Goal: Transaction & Acquisition: Purchase product/service

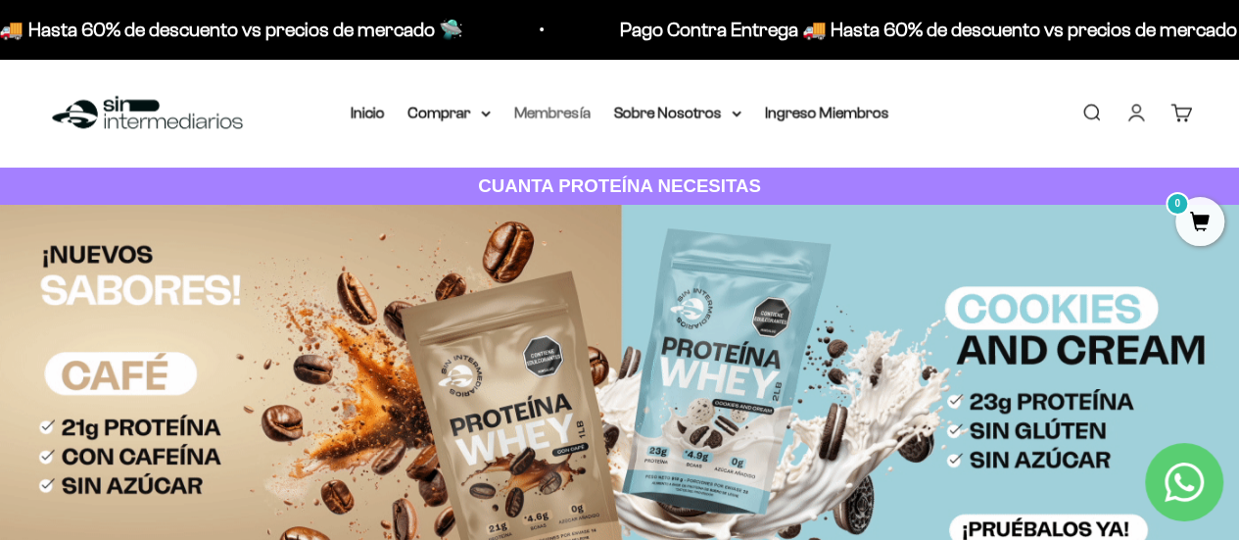
click at [566, 110] on link "Membresía" at bounding box center [552, 112] width 76 height 17
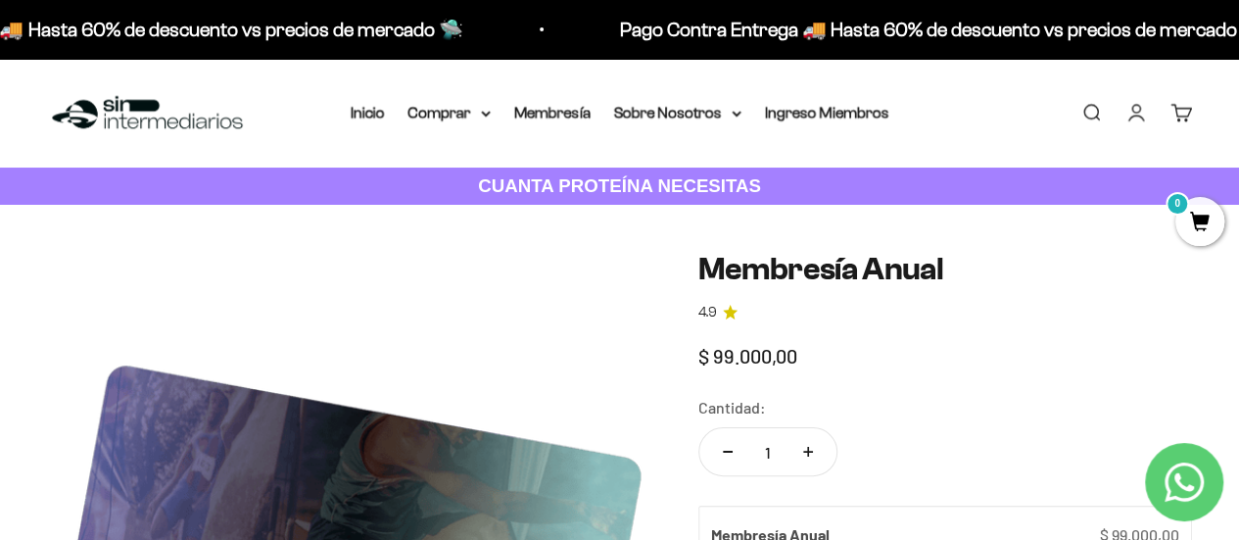
click at [498, 115] on nav "Inicio Comprar Proteínas Ver Todos Whey Iso Vegan" at bounding box center [620, 112] width 539 height 25
click at [481, 120] on summary "Comprar" at bounding box center [449, 112] width 82 height 25
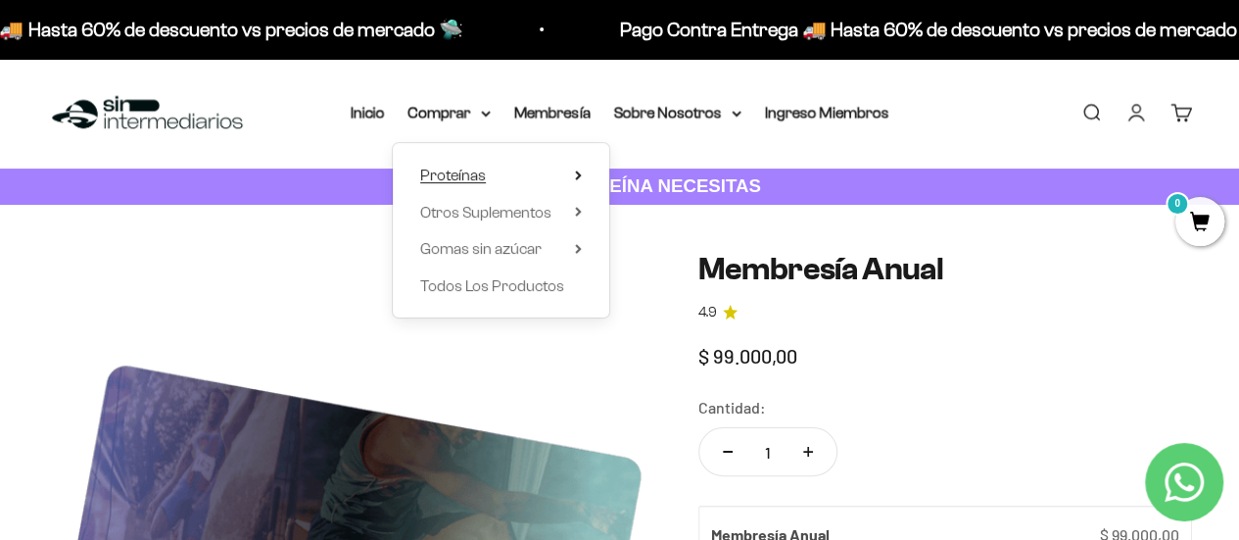
click at [548, 179] on summary "Proteínas" at bounding box center [501, 175] width 162 height 25
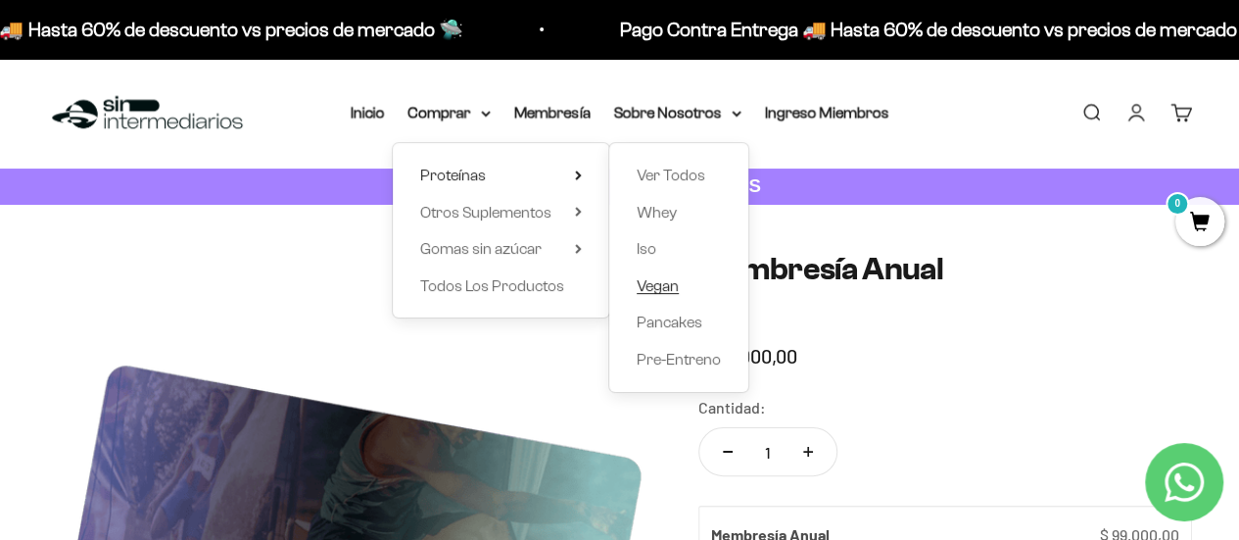
click at [668, 279] on span "Vegan" at bounding box center [658, 285] width 42 height 17
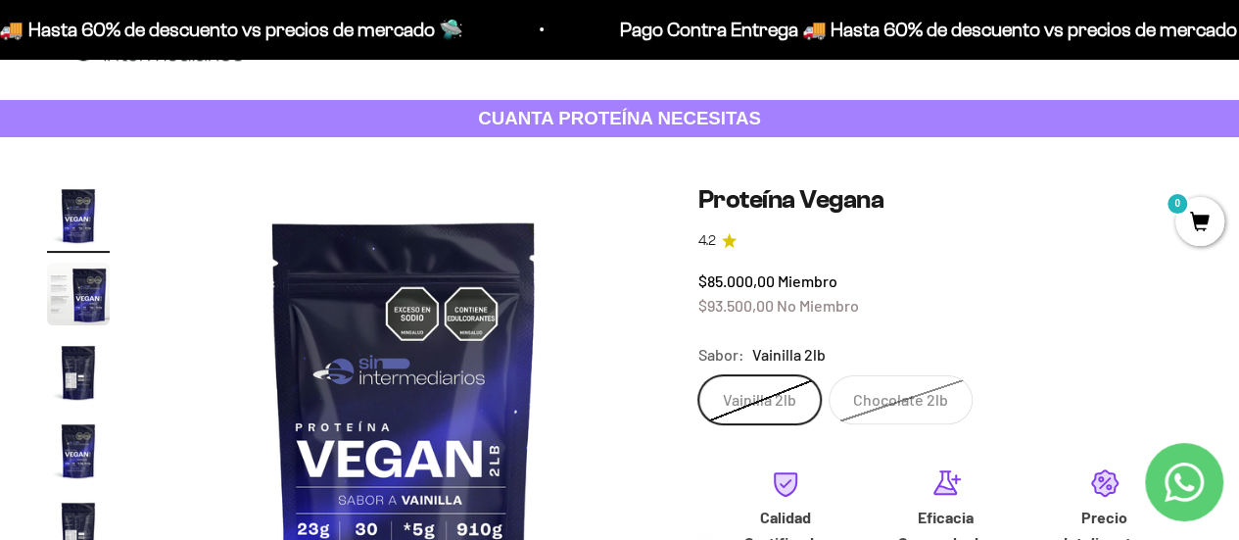
scroll to position [98, 0]
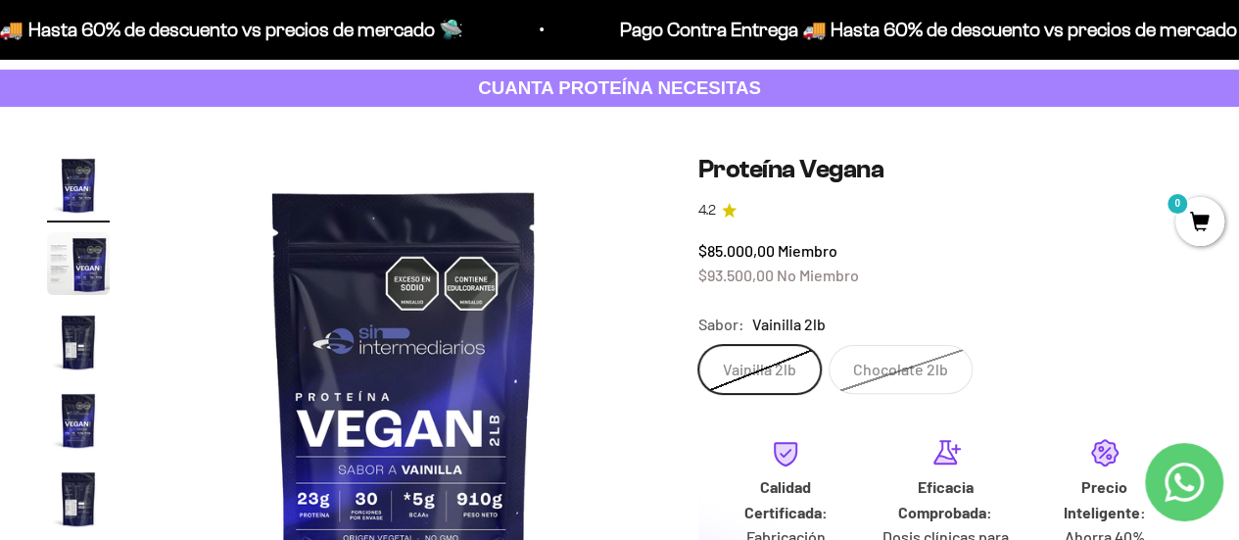
click at [80, 270] on img "Ir al artículo 2" at bounding box center [78, 263] width 63 height 63
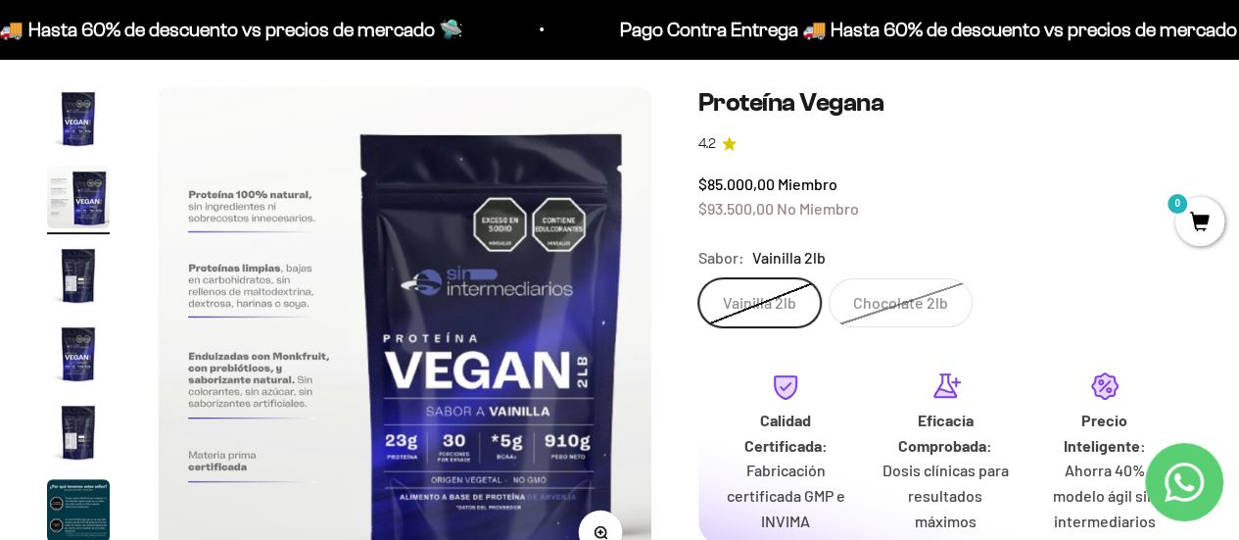
scroll to position [196, 0]
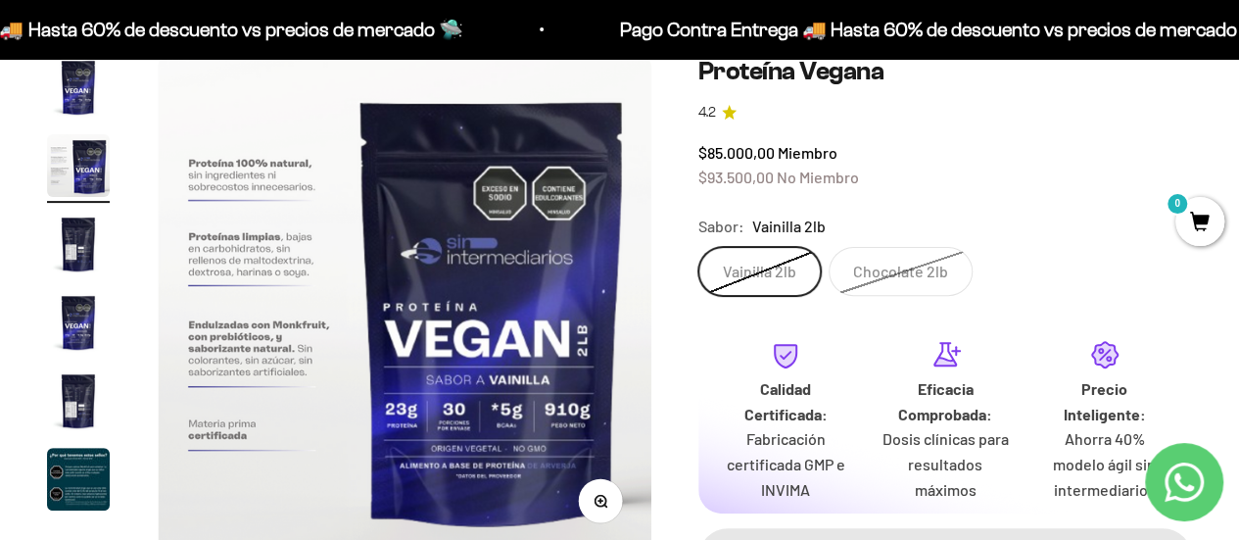
click at [83, 250] on img "Ir al artículo 3" at bounding box center [78, 244] width 63 height 63
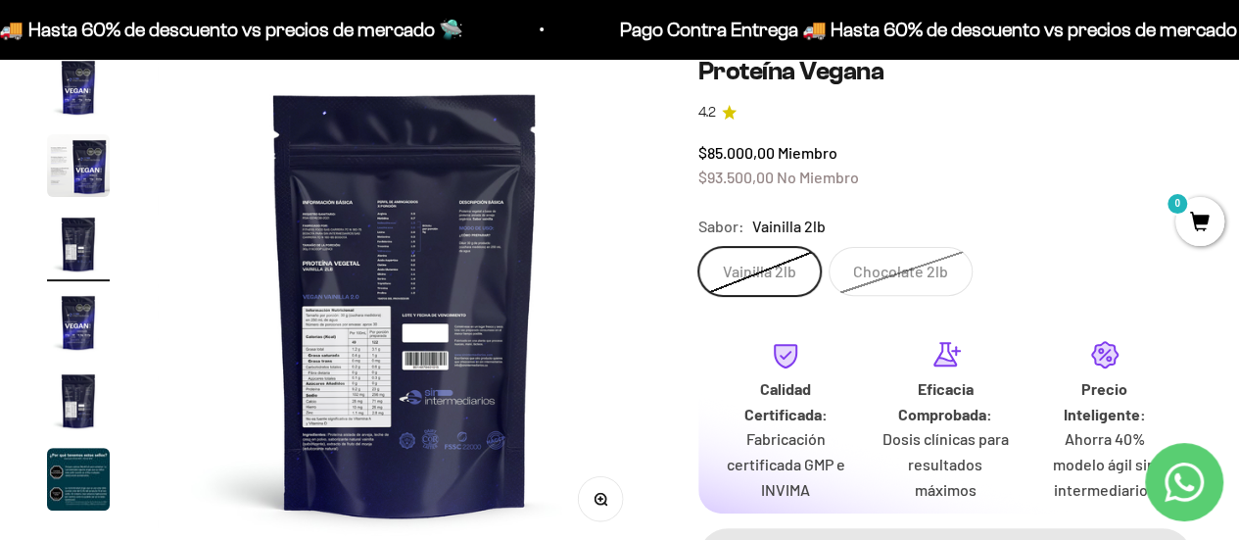
click at [83, 340] on img "Ir al artículo 4" at bounding box center [78, 322] width 63 height 63
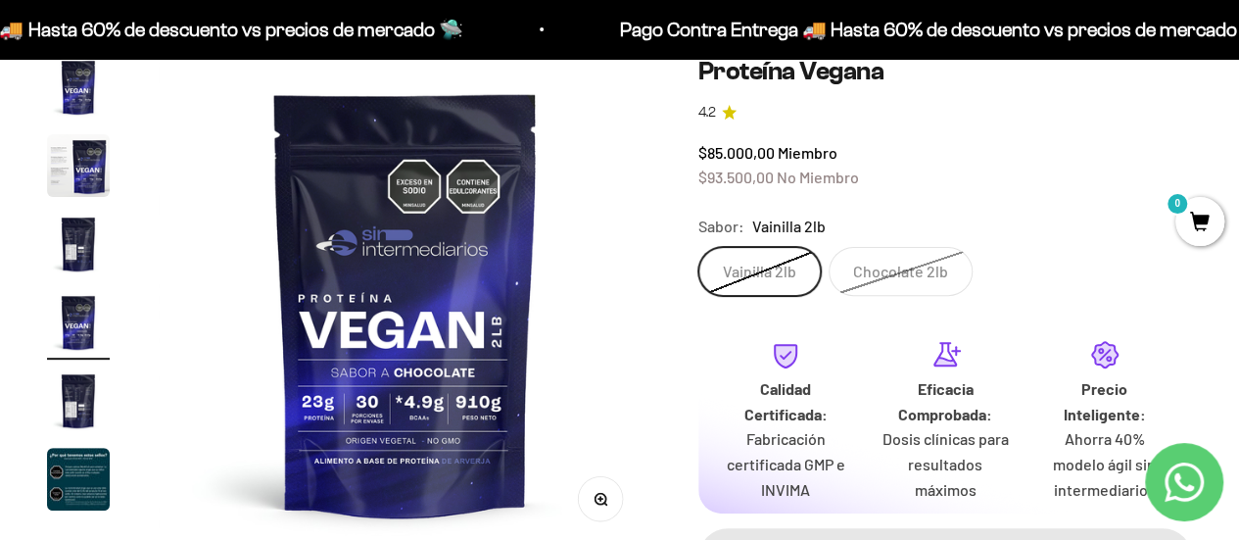
scroll to position [0, 1517]
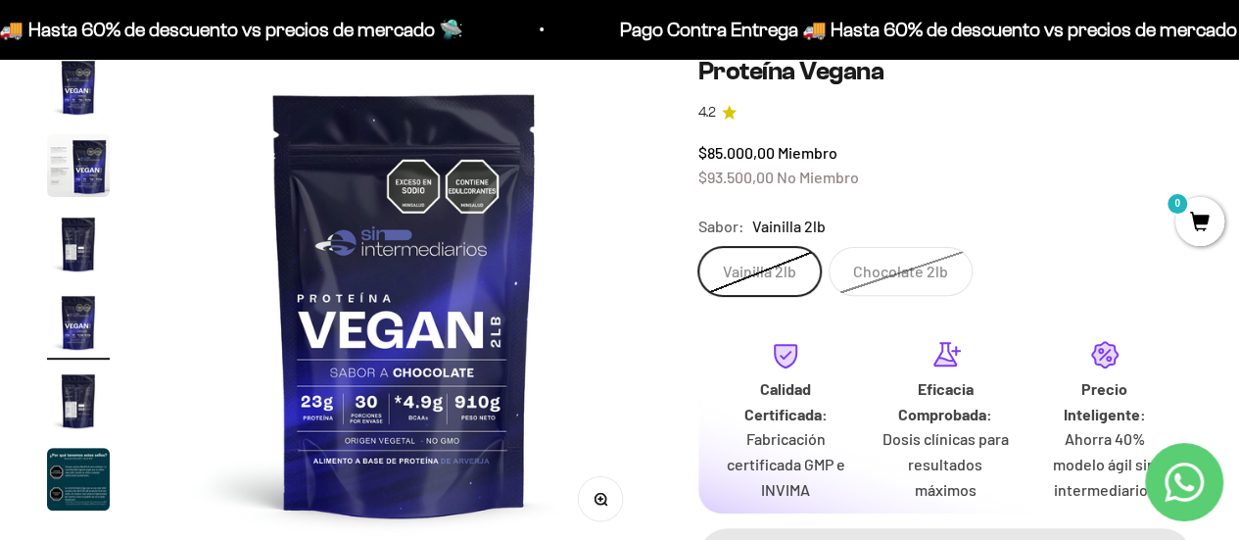
click at [95, 113] on img "Ir al artículo 1" at bounding box center [78, 87] width 63 height 63
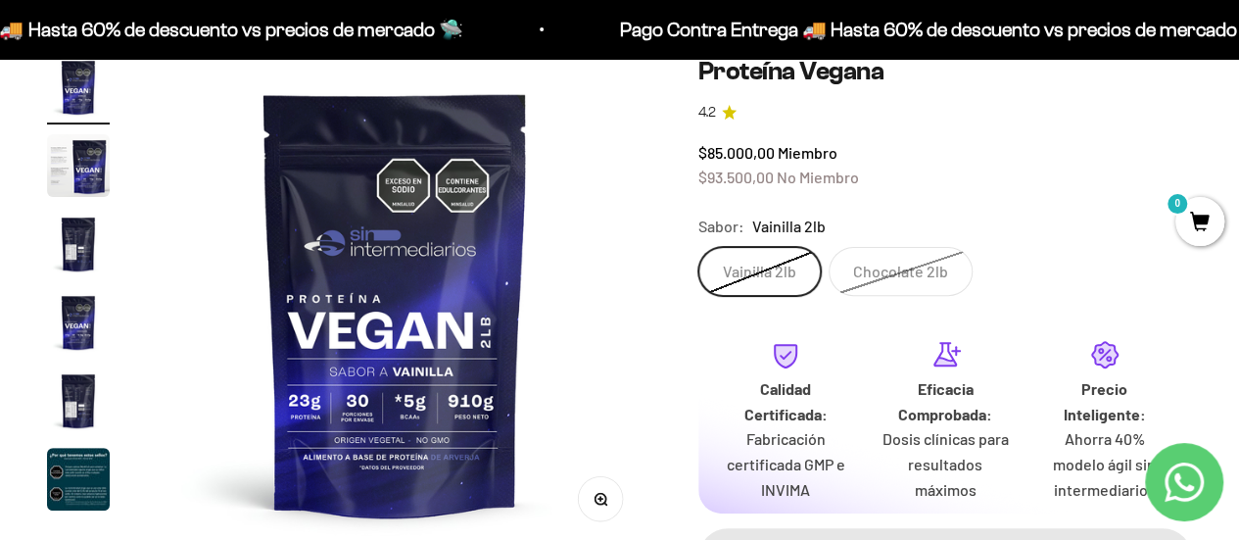
scroll to position [0, 0]
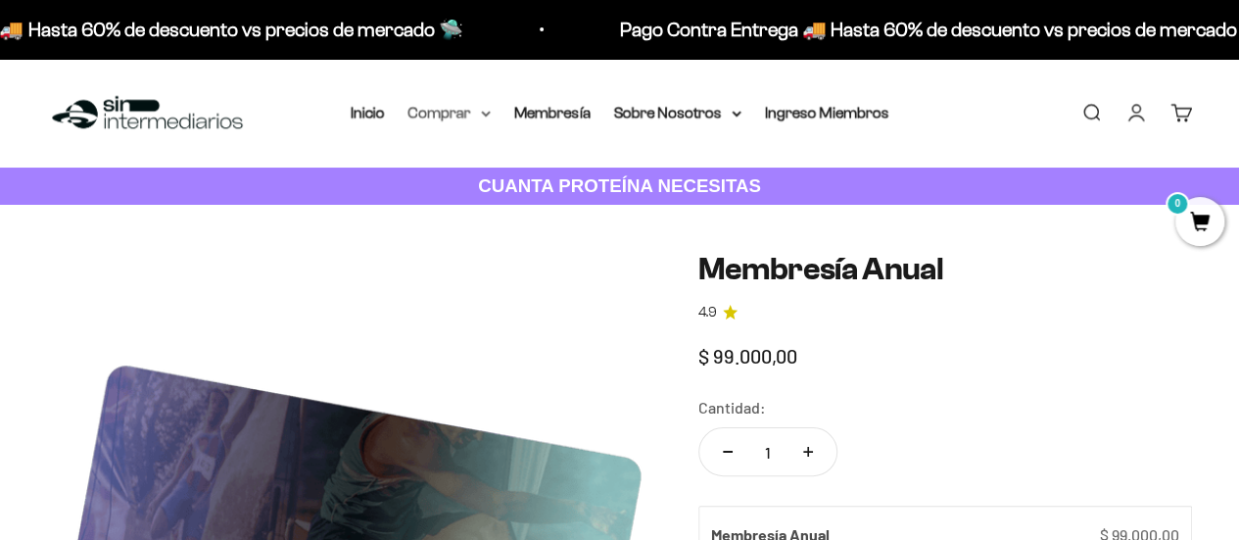
click at [485, 111] on icon at bounding box center [486, 114] width 10 height 7
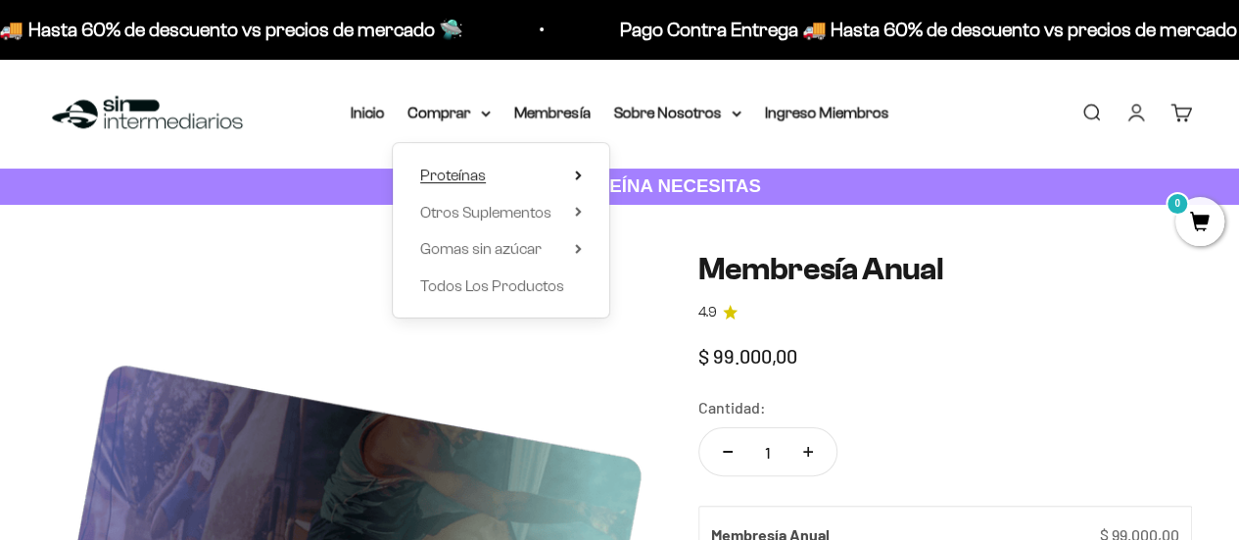
click at [578, 177] on icon at bounding box center [578, 175] width 4 height 8
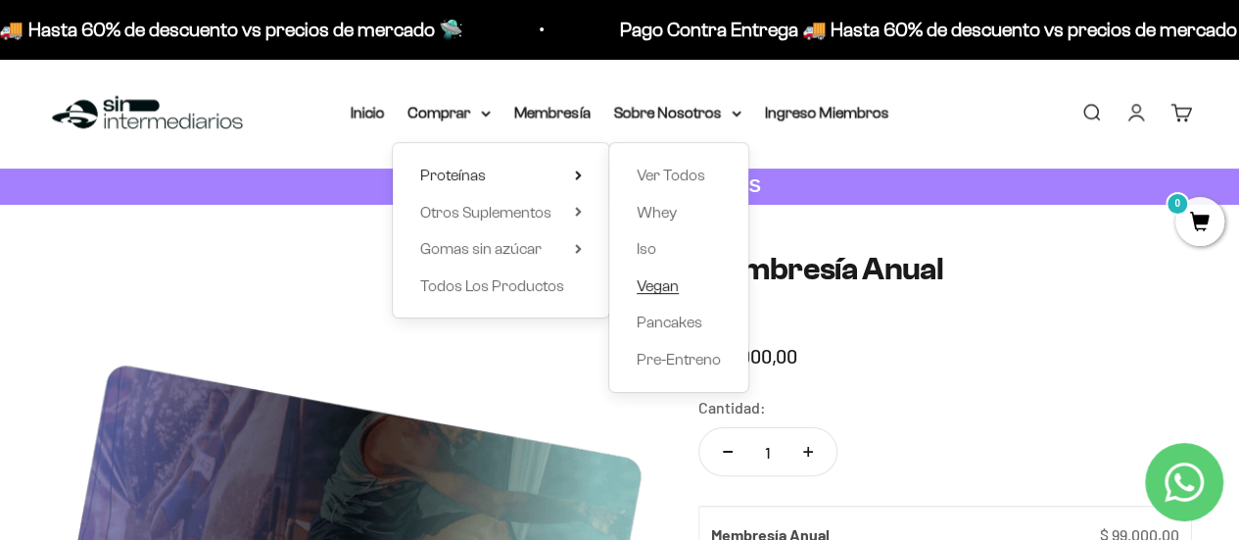
click at [664, 289] on span "Vegan" at bounding box center [658, 285] width 42 height 17
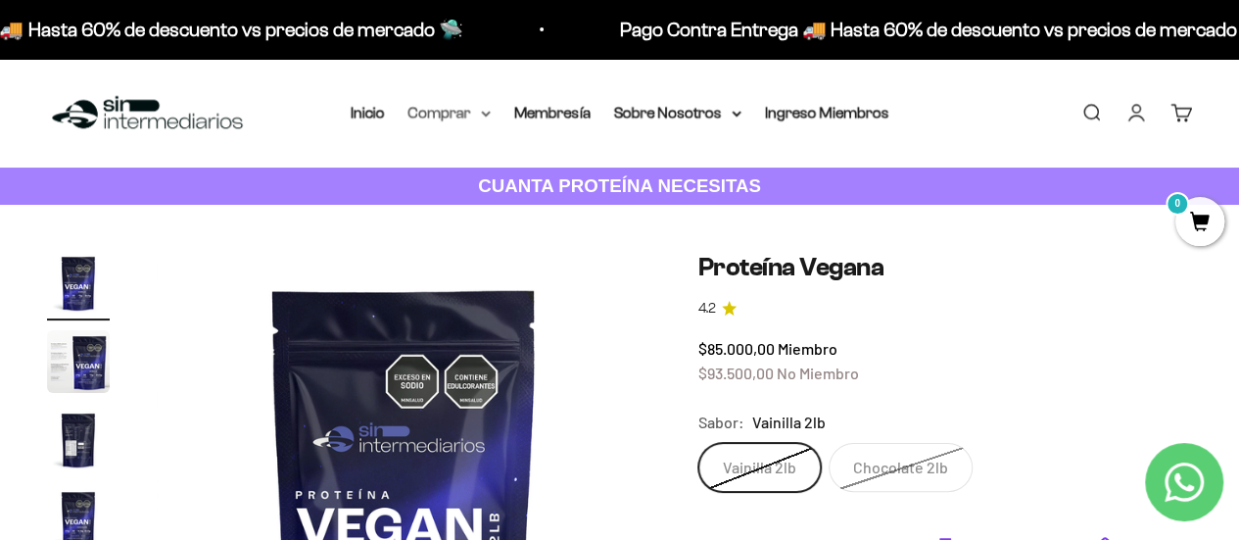
click at [478, 117] on summary "Comprar" at bounding box center [449, 112] width 82 height 25
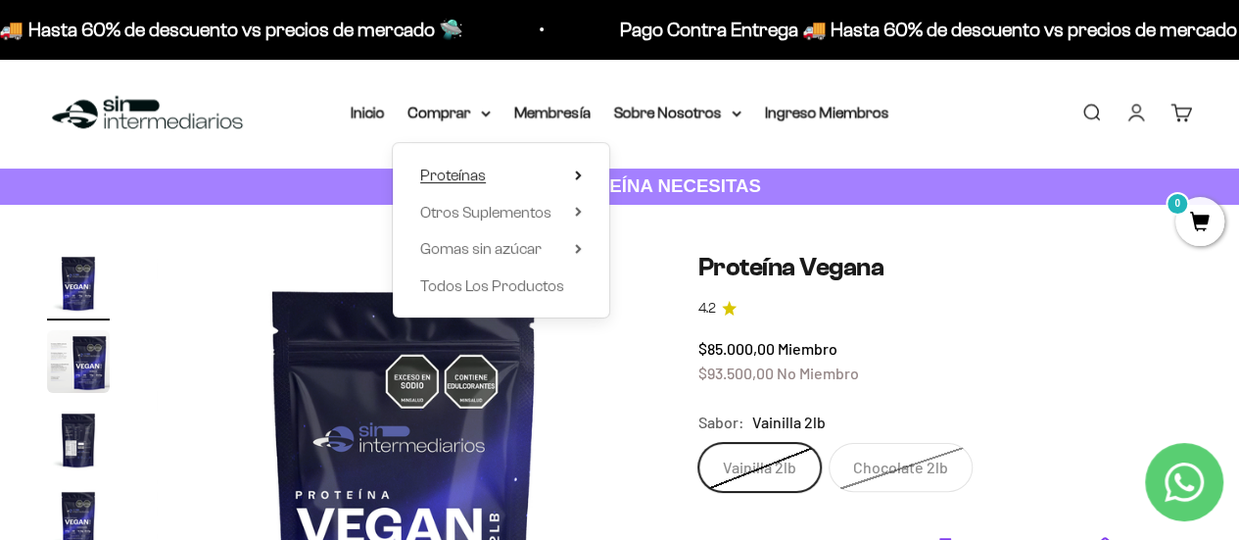
click at [580, 174] on icon at bounding box center [578, 175] width 4 height 8
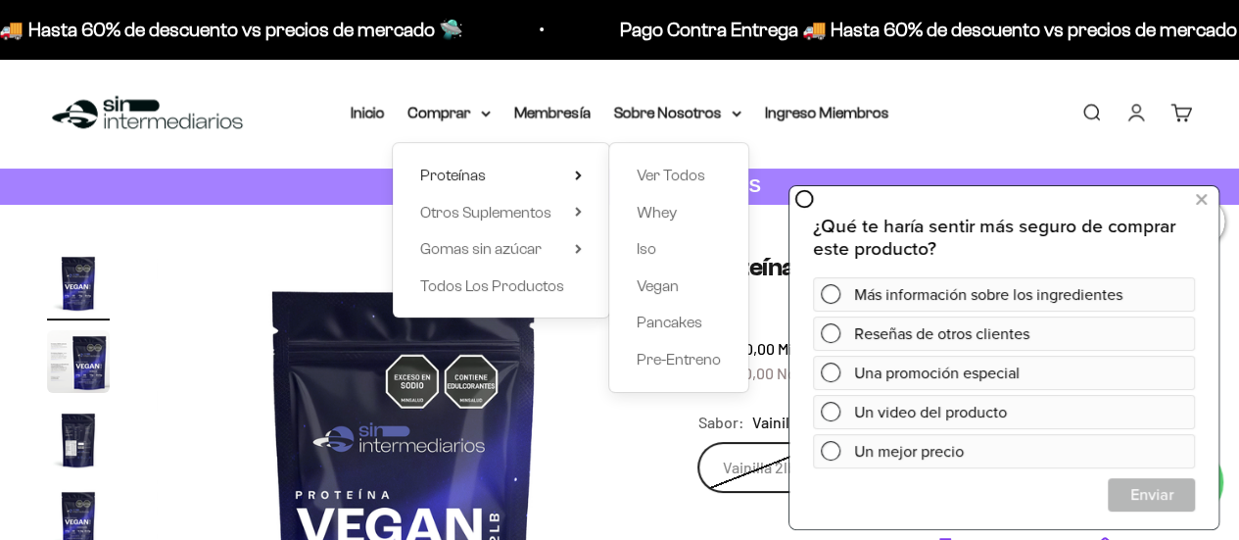
click at [586, 453] on img at bounding box center [404, 499] width 495 height 495
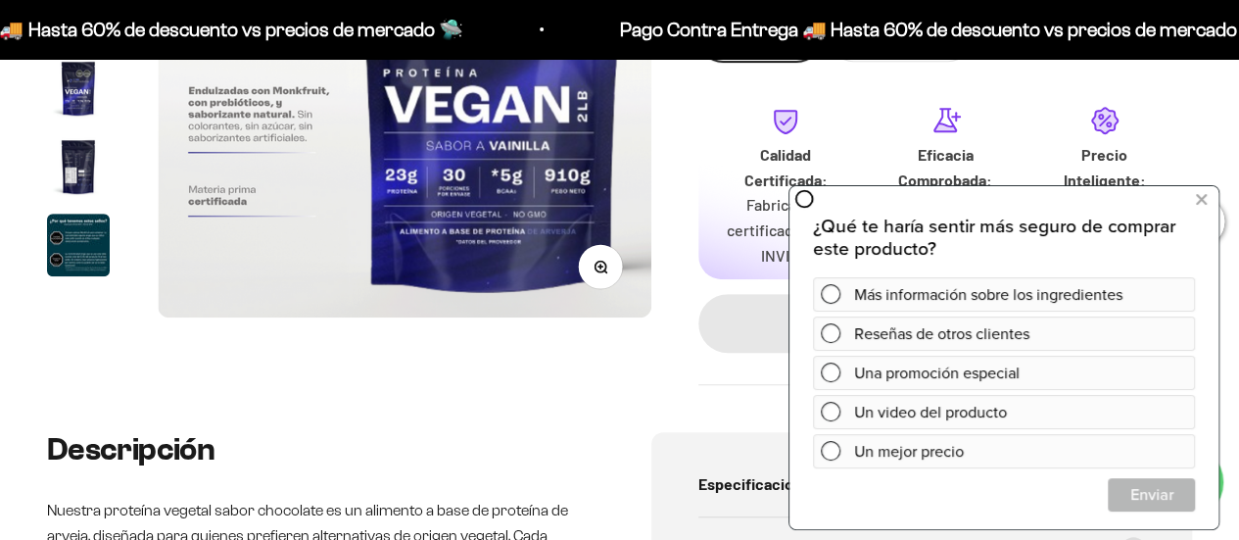
scroll to position [490, 0]
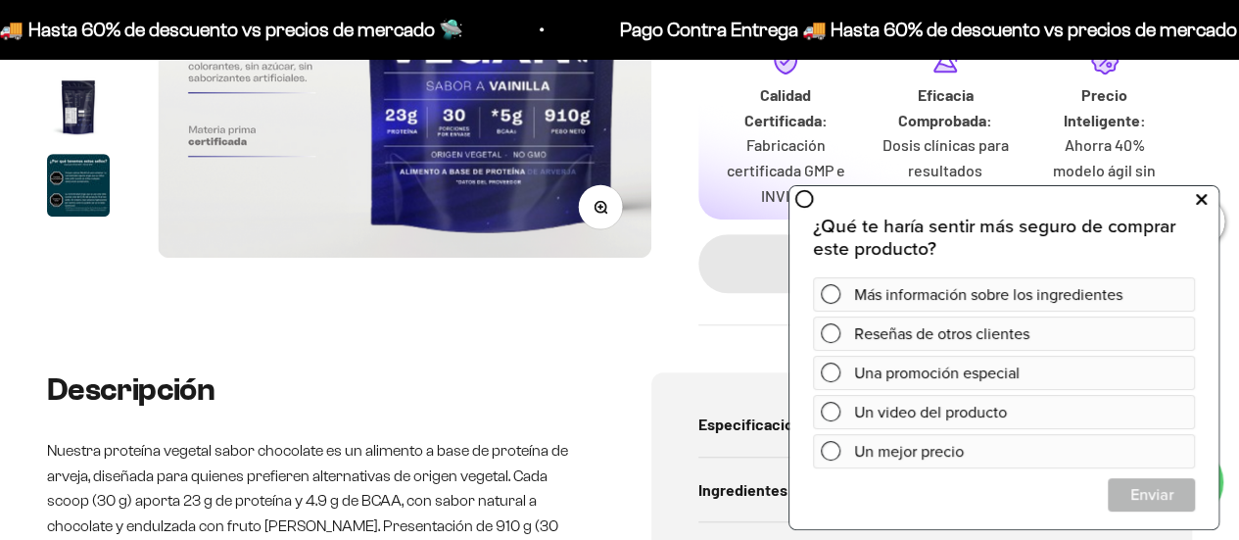
click at [1200, 202] on icon at bounding box center [1201, 198] width 11 height 25
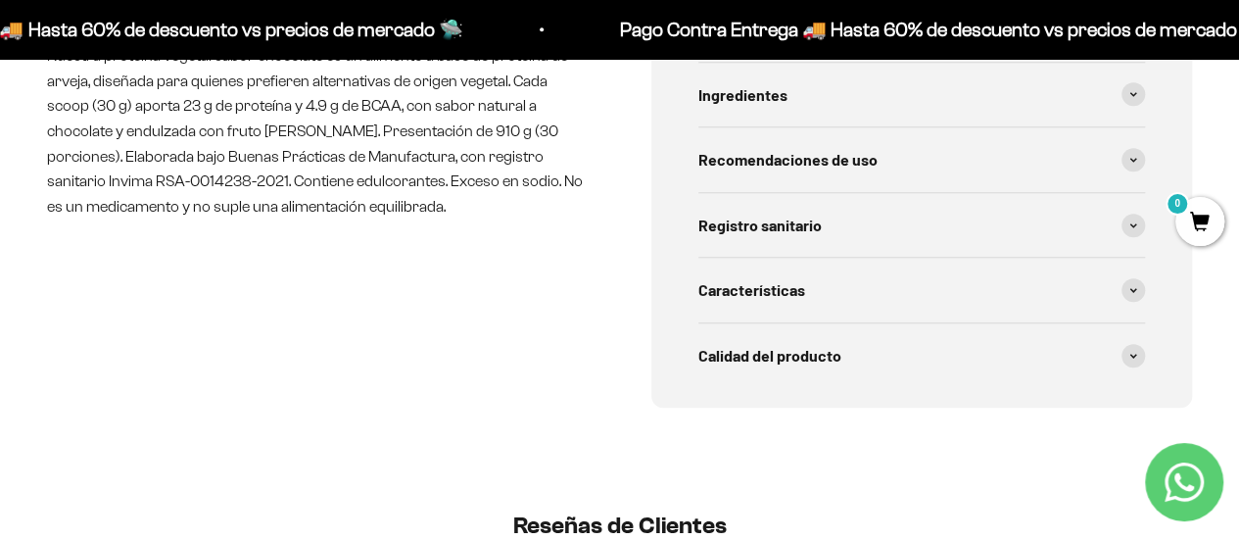
scroll to position [885, 0]
click at [405, 265] on div "Descripción Nuestra proteína vegetal sabor chocolate es un alimento a base de p…" at bounding box center [318, 191] width 542 height 430
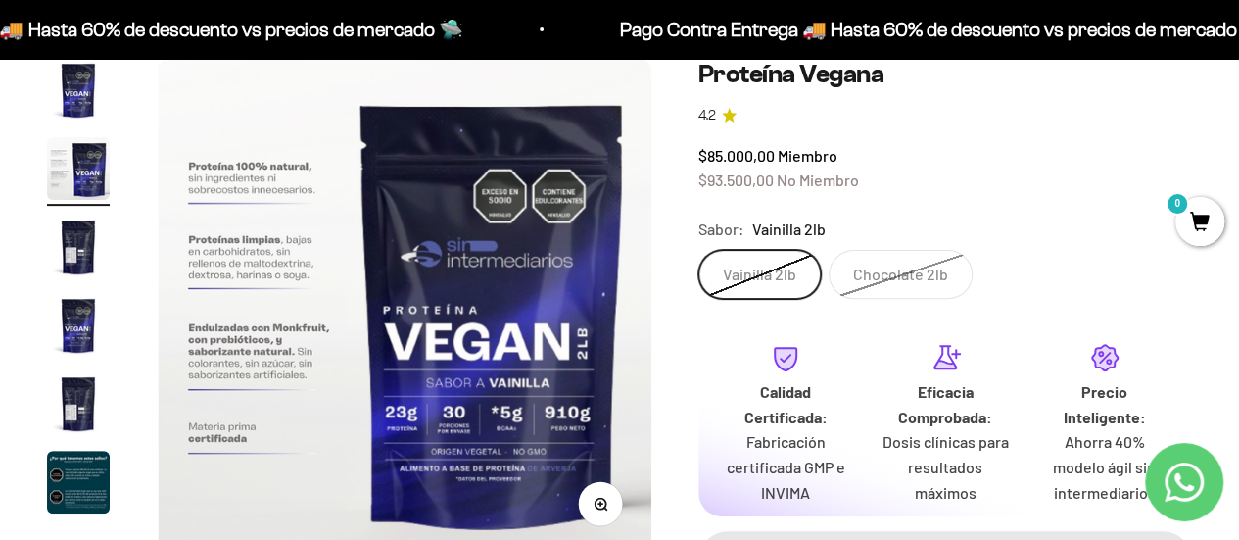
scroll to position [280, 0]
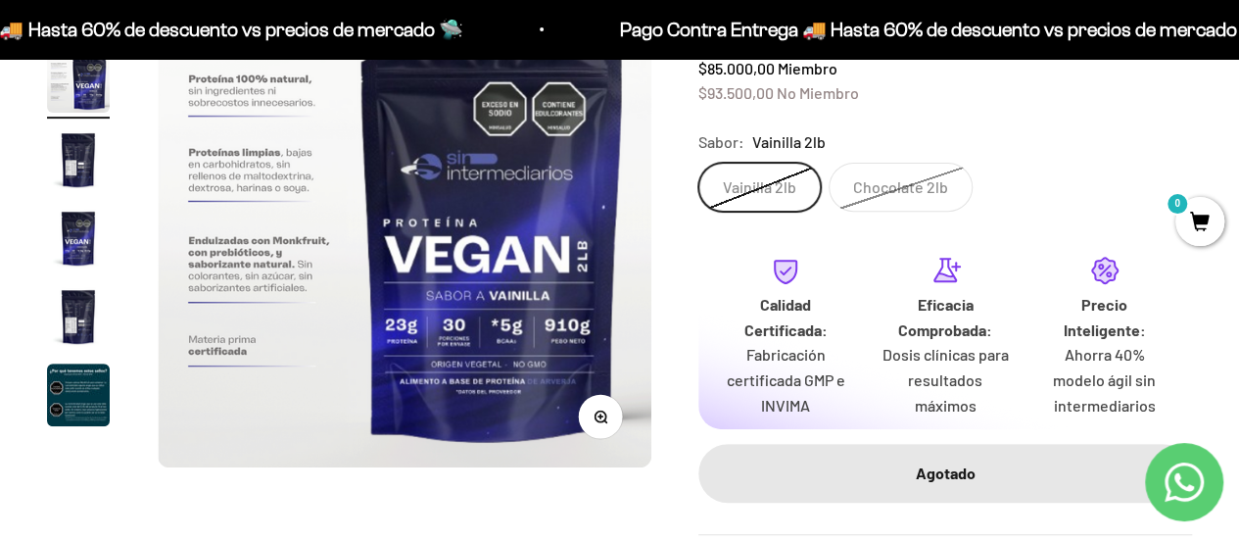
click at [872, 189] on label "Chocolate 2lb" at bounding box center [901, 187] width 144 height 49
click at [698, 163] on input "Chocolate 2lb" at bounding box center [697, 162] width 1 height 1
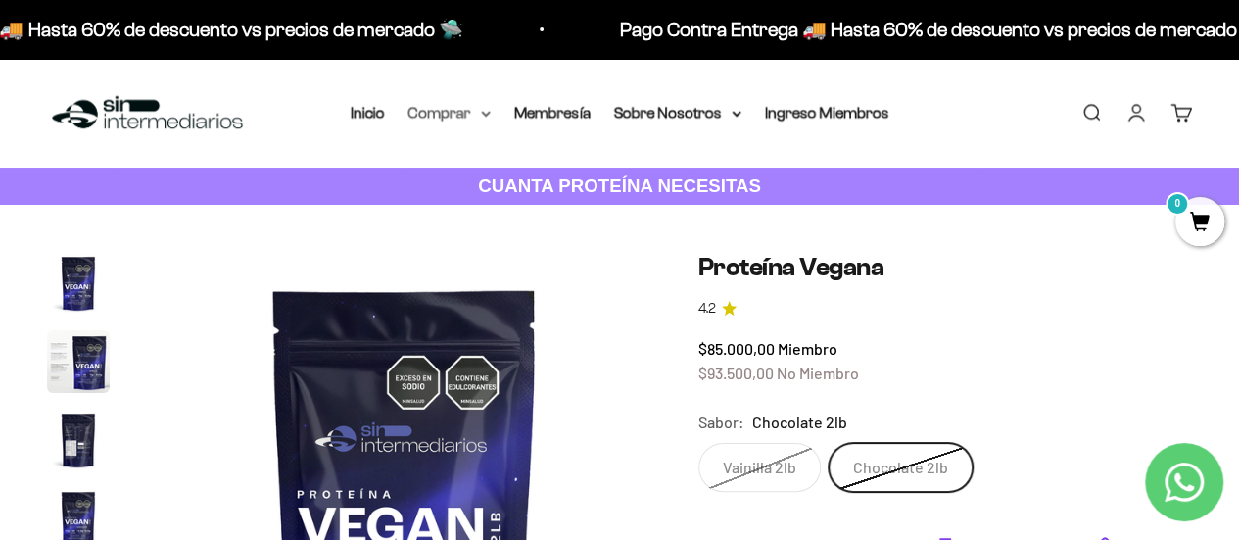
click at [476, 109] on summary "Comprar" at bounding box center [449, 112] width 82 height 25
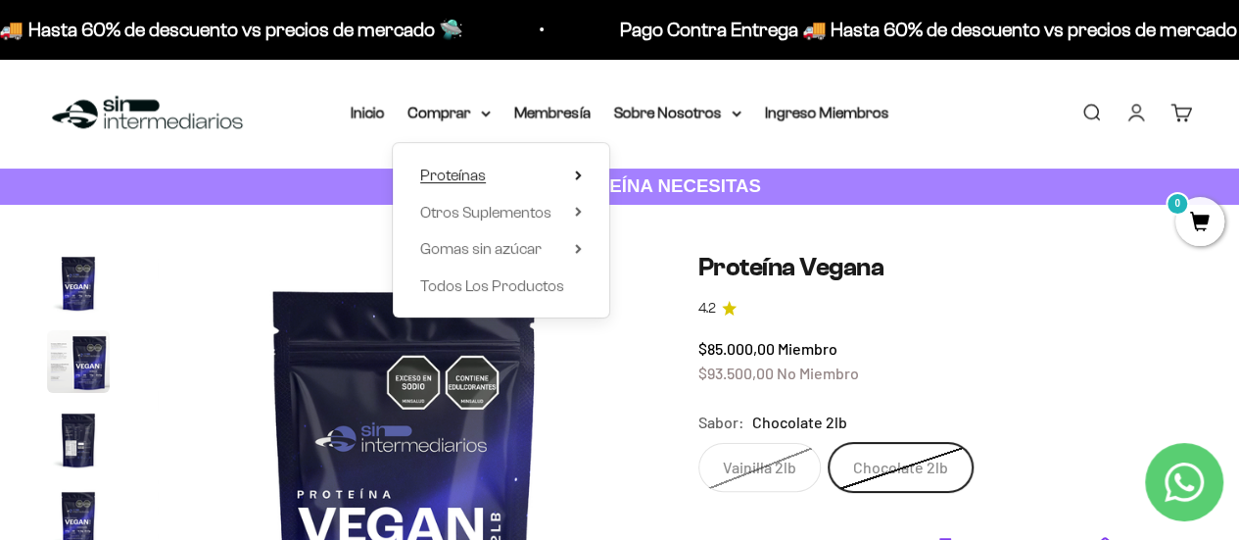
click at [461, 175] on span "Proteínas" at bounding box center [453, 175] width 66 height 17
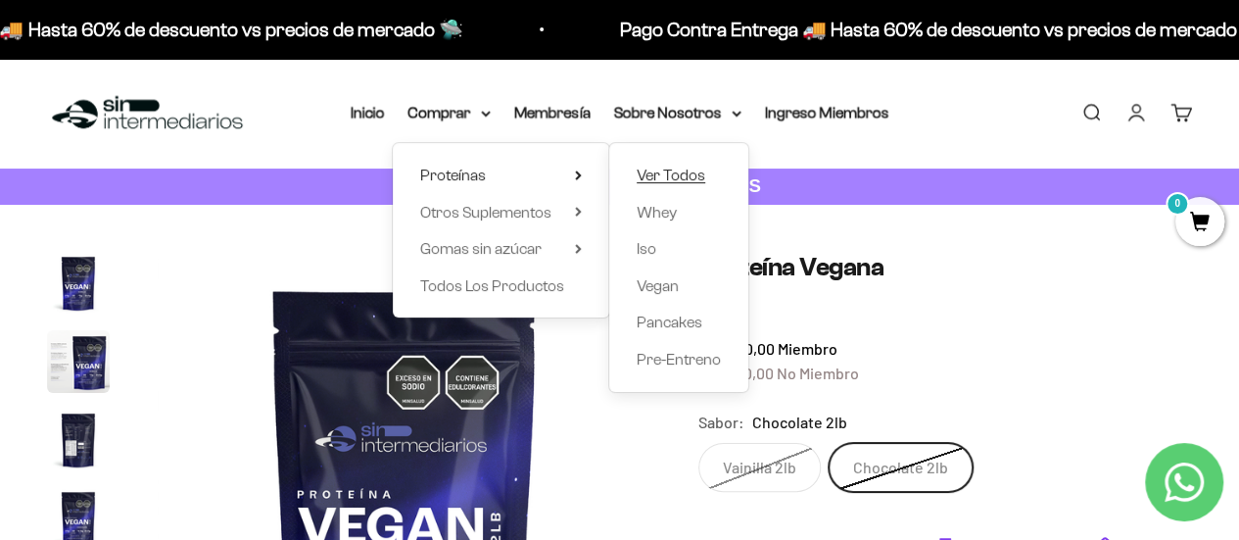
click at [671, 169] on span "Ver Todos" at bounding box center [671, 175] width 69 height 17
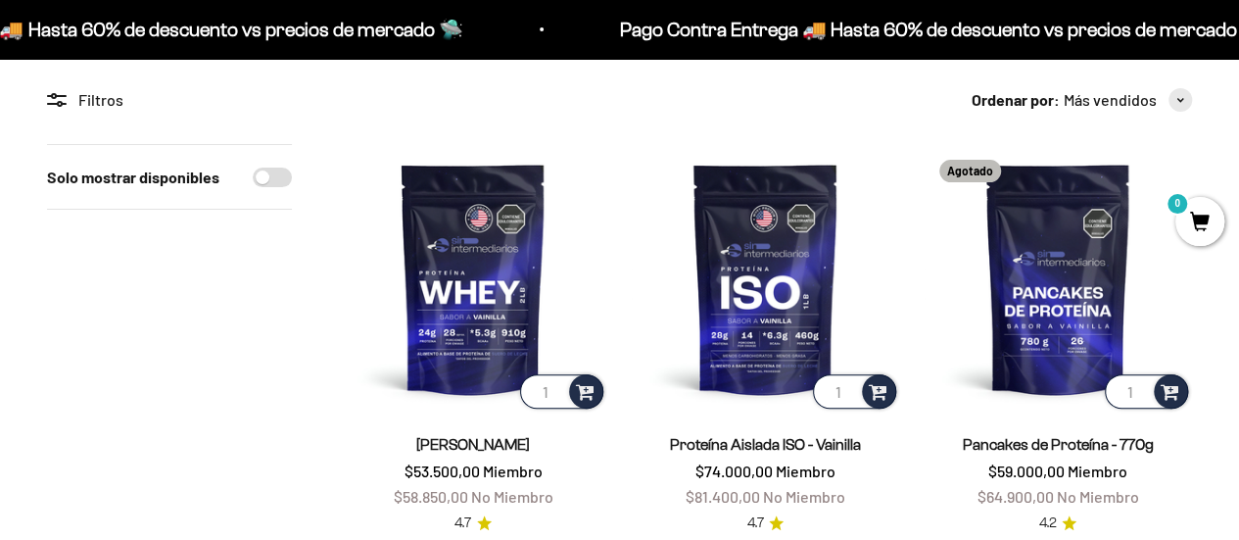
scroll to position [196, 0]
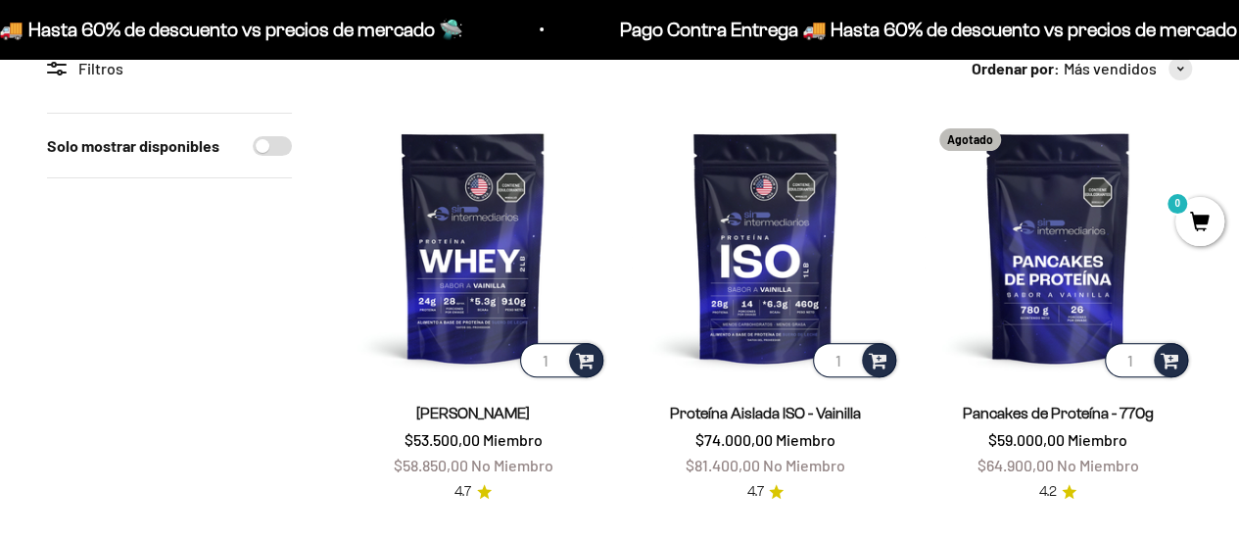
click at [266, 136] on input "Solo mostrar disponibles" at bounding box center [272, 146] width 39 height 20
checkbox input "true"
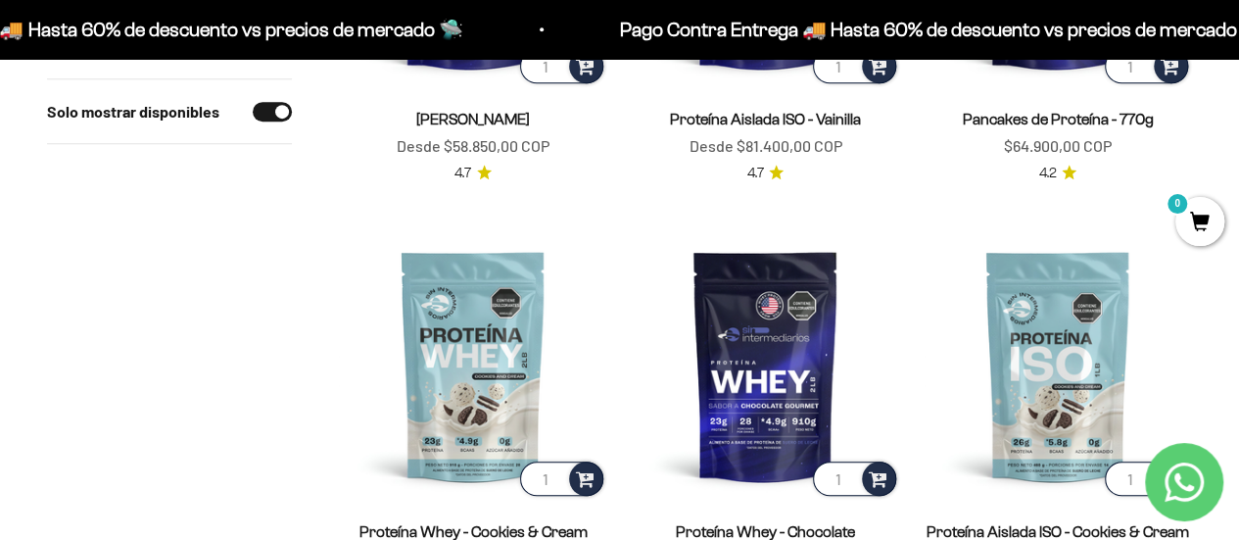
scroll to position [588, 0]
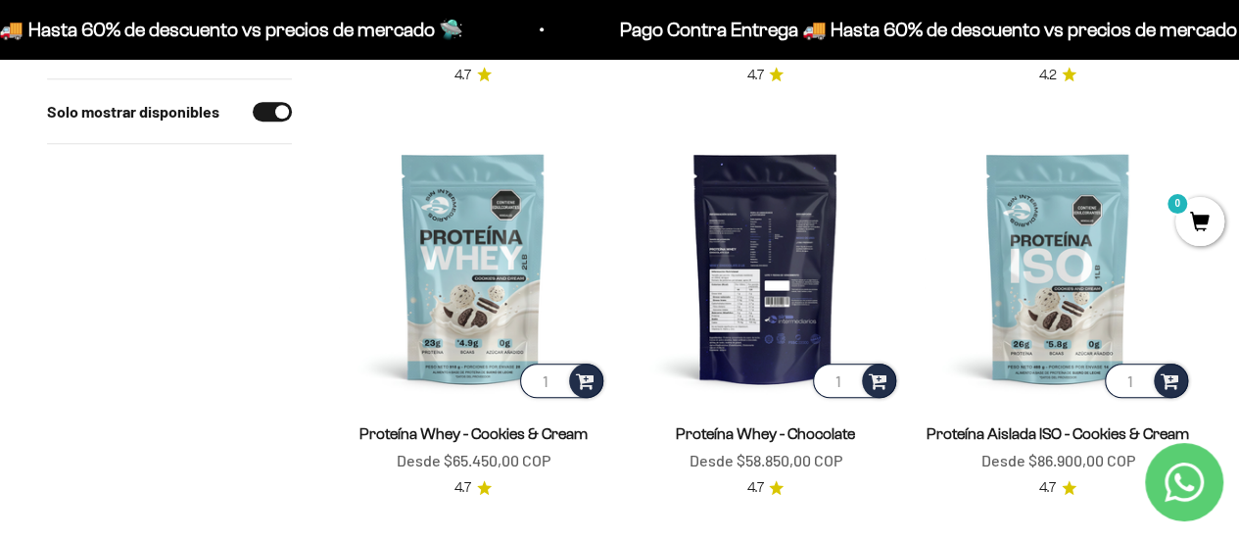
click at [741, 264] on img at bounding box center [765, 267] width 268 height 268
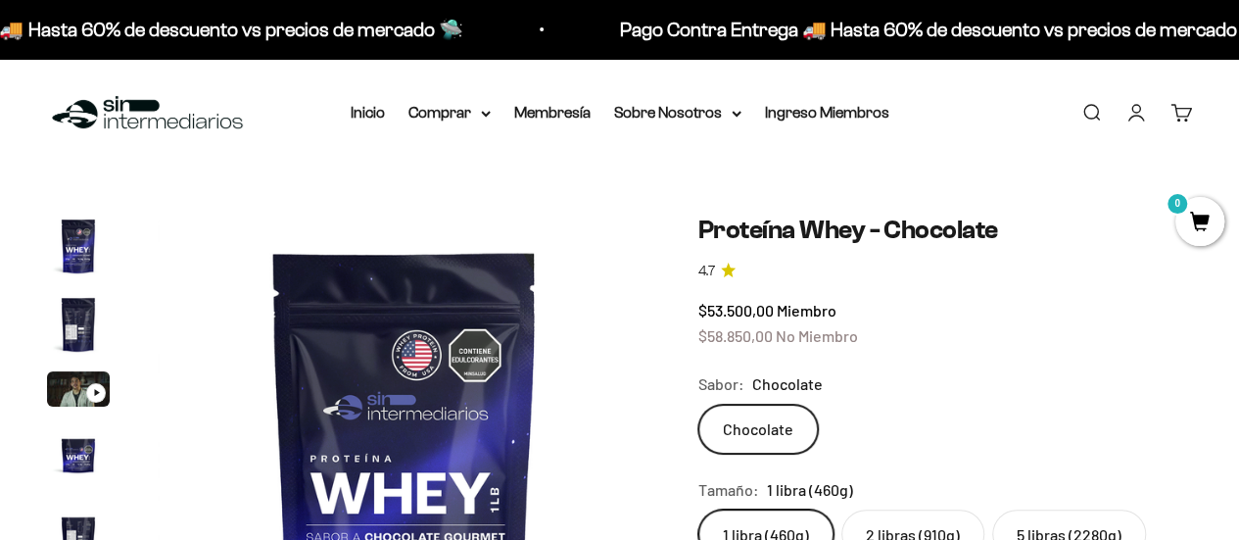
click at [84, 322] on img "Ir al artículo 2" at bounding box center [78, 324] width 63 height 63
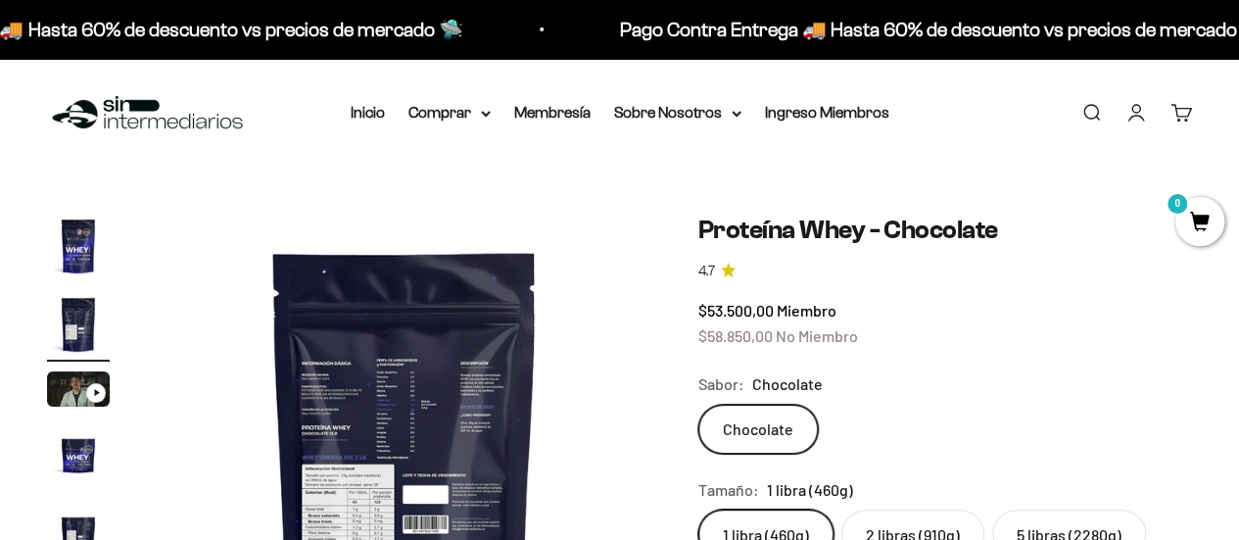
click at [67, 397] on img "Ir al artículo 3" at bounding box center [78, 388] width 63 height 35
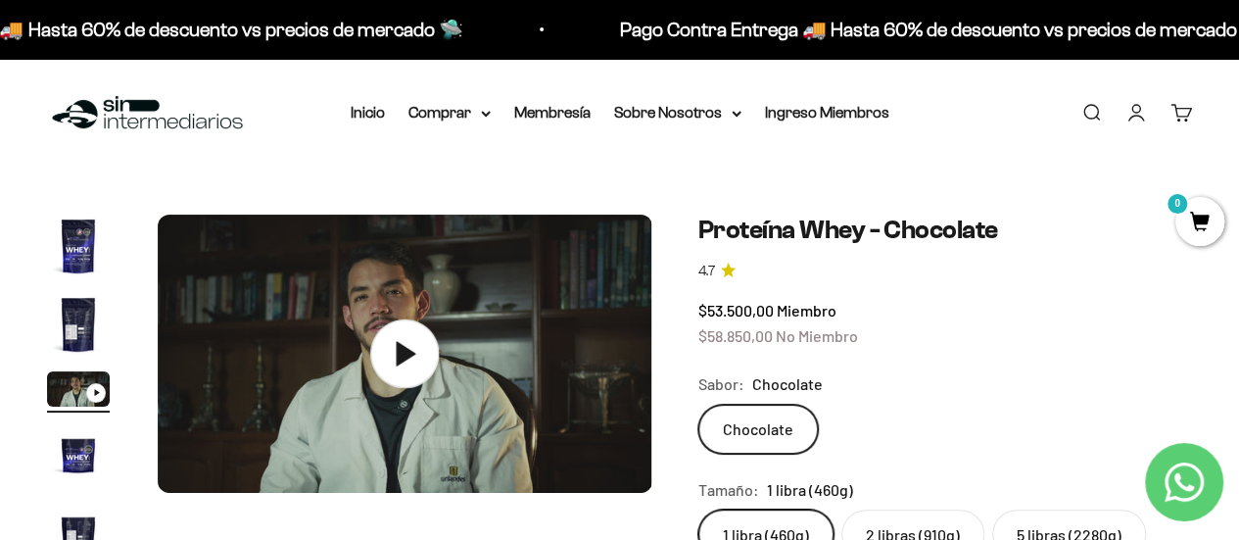
click at [418, 352] on icon at bounding box center [404, 352] width 69 height 69
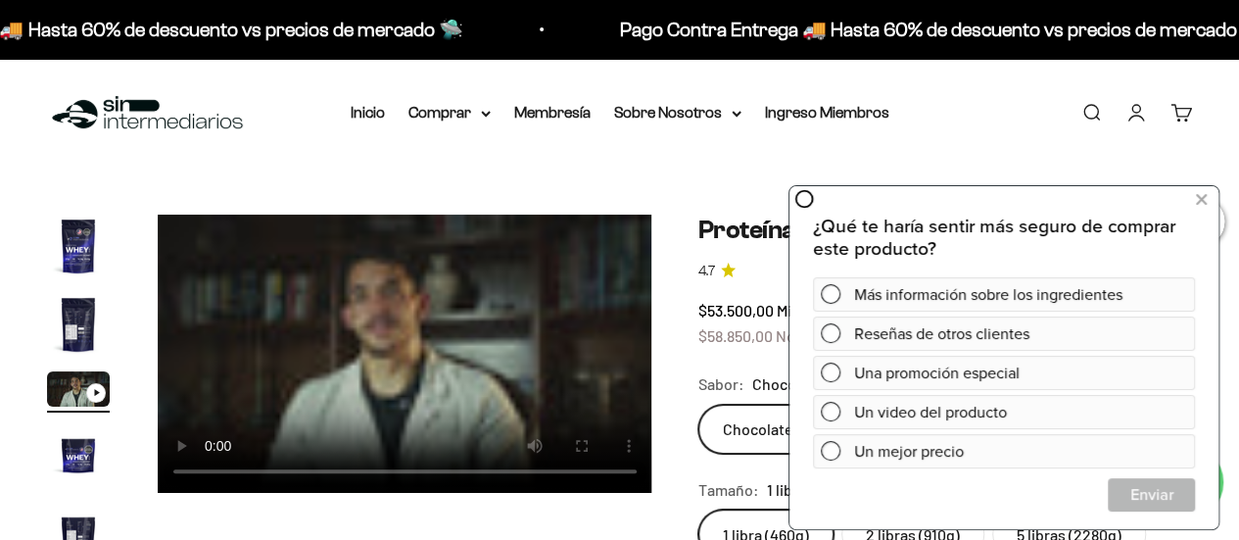
click at [51, 330] on img "Ir al artículo 2" at bounding box center [78, 324] width 63 height 63
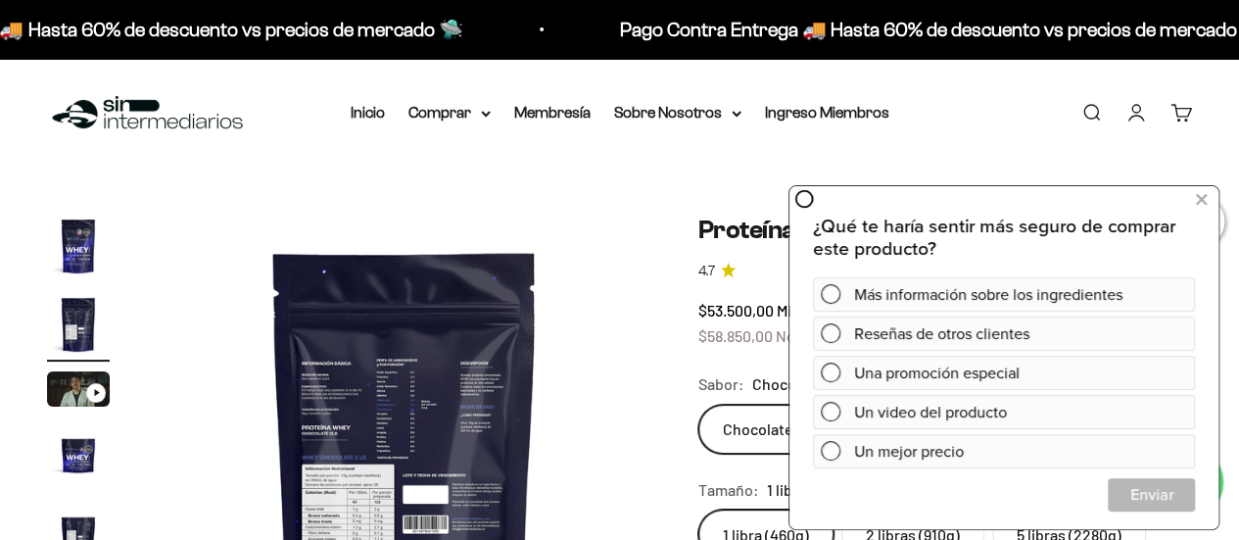
click at [89, 247] on img "Ir al artículo 1" at bounding box center [78, 246] width 63 height 63
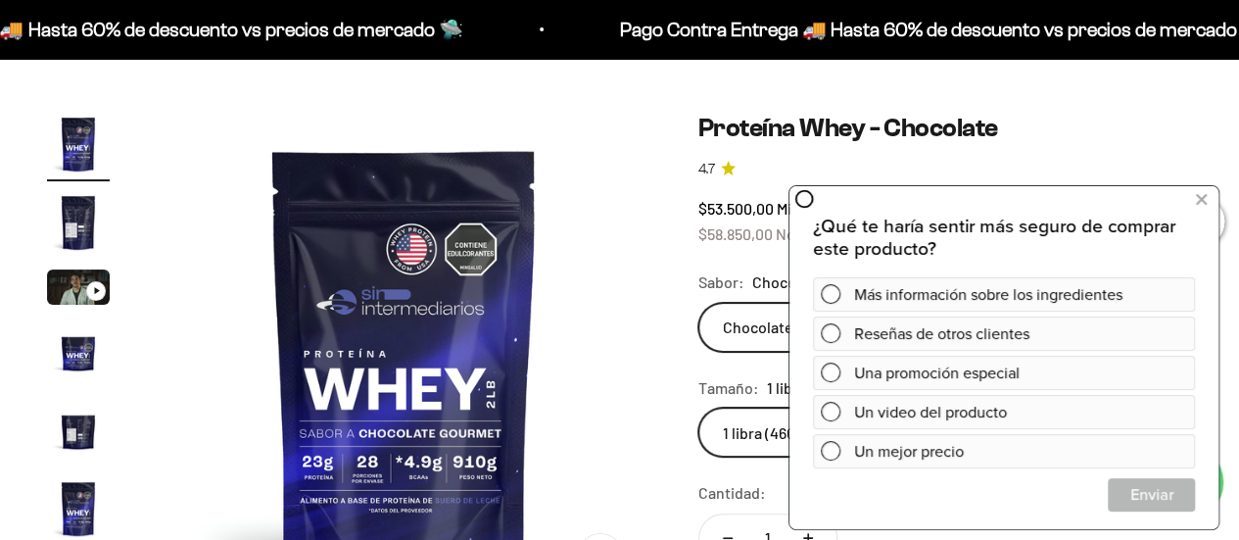
scroll to position [196, 0]
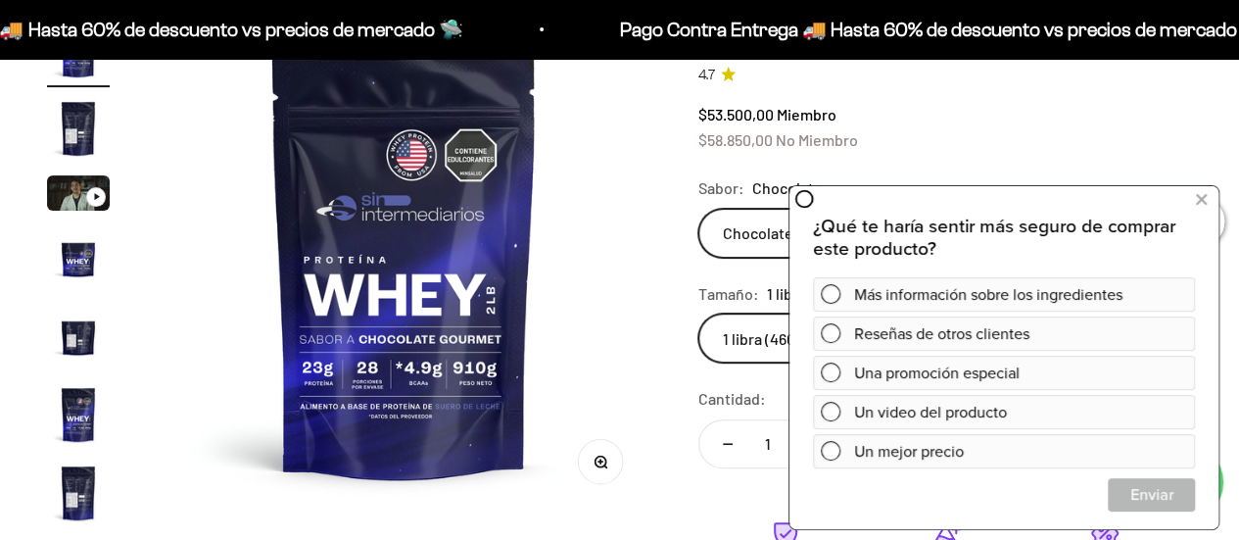
click at [87, 271] on img "Ir al artículo 4" at bounding box center [78, 257] width 63 height 63
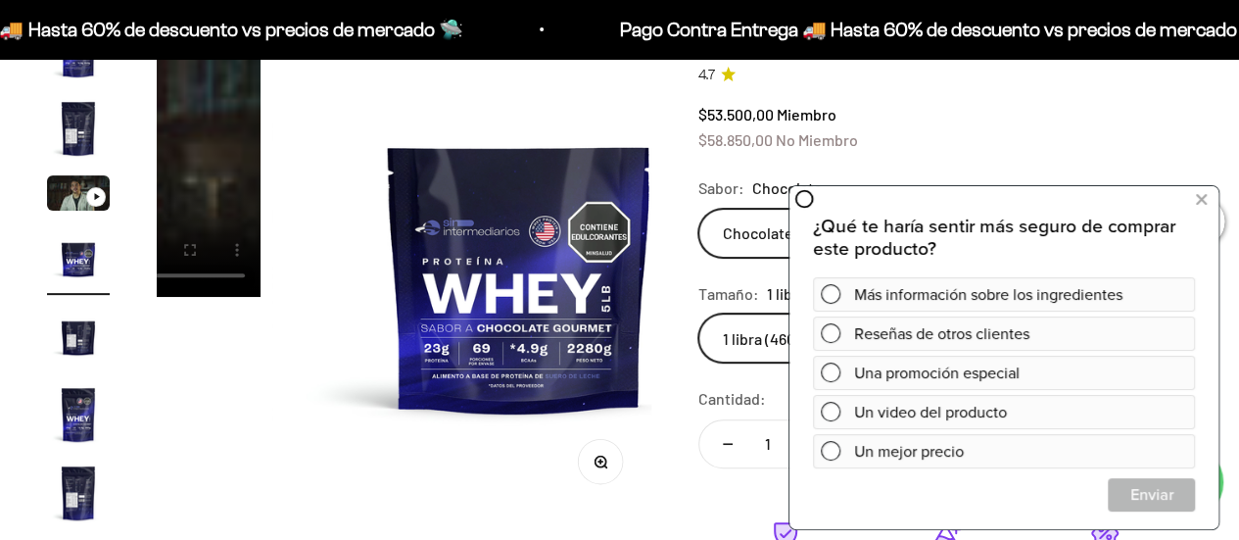
click at [76, 341] on img "Ir al artículo 5" at bounding box center [78, 336] width 63 height 63
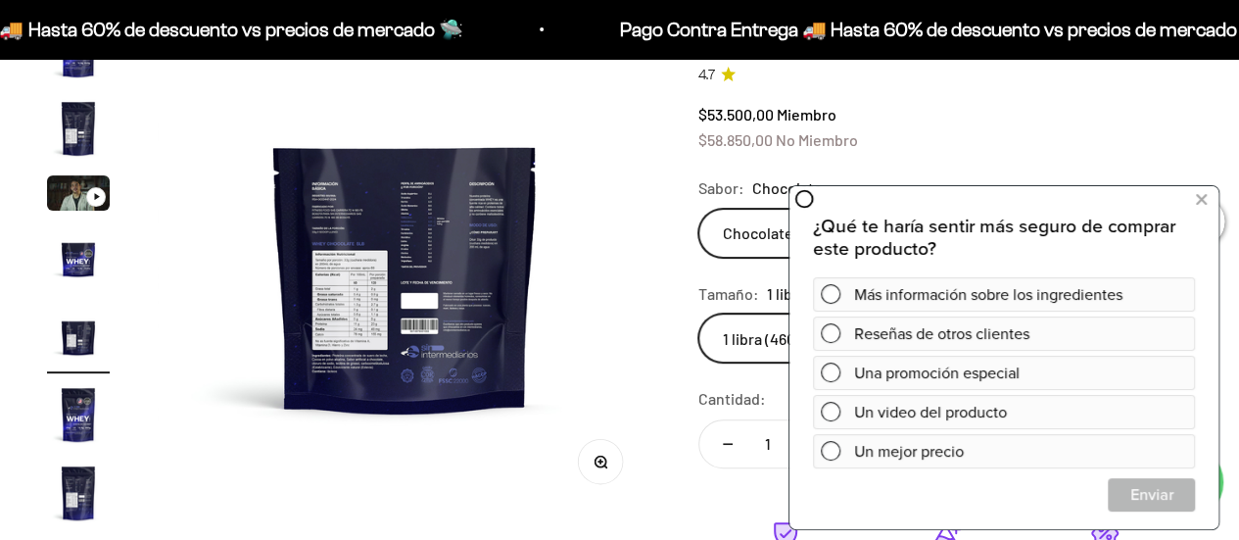
click at [72, 417] on img "Ir al artículo 6" at bounding box center [78, 414] width 63 height 63
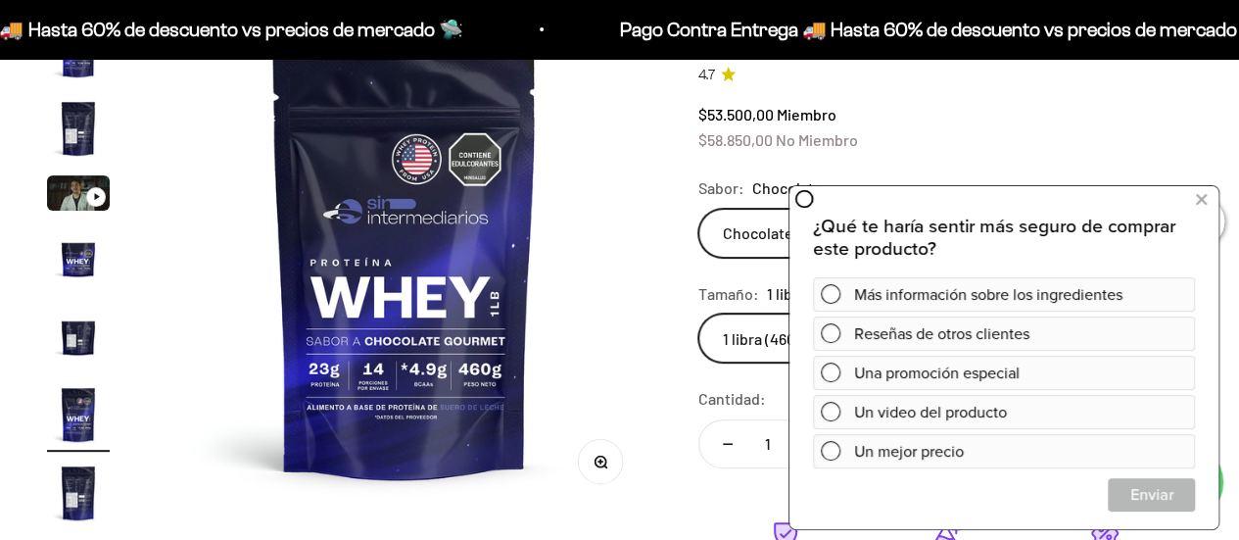
click at [72, 502] on img "Ir al artículo 7" at bounding box center [78, 492] width 63 height 63
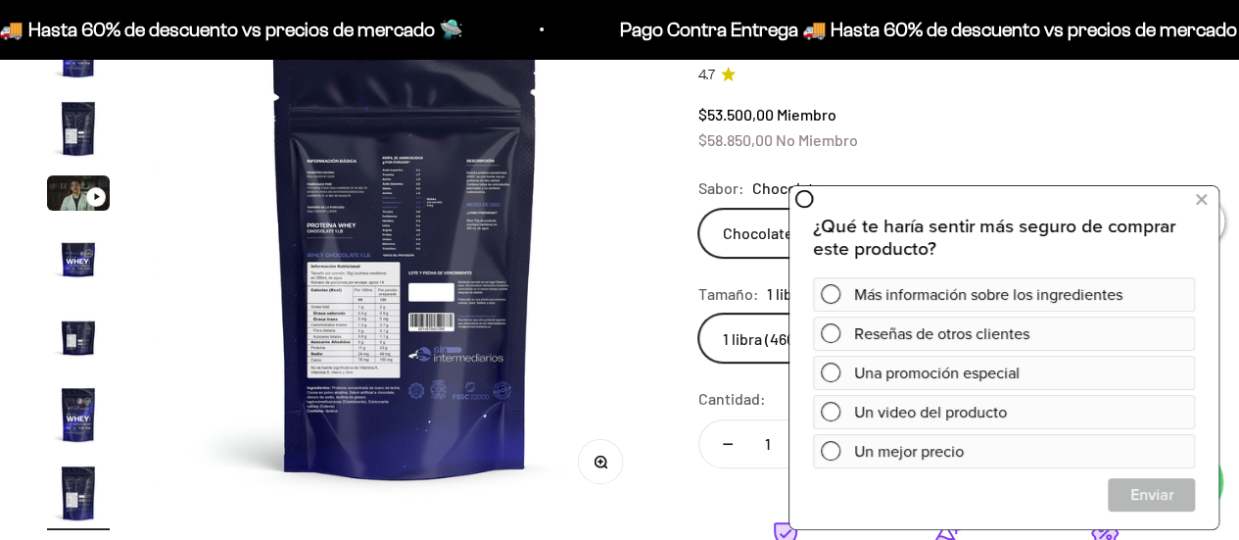
click at [88, 404] on img "Ir al artículo 6" at bounding box center [78, 414] width 63 height 63
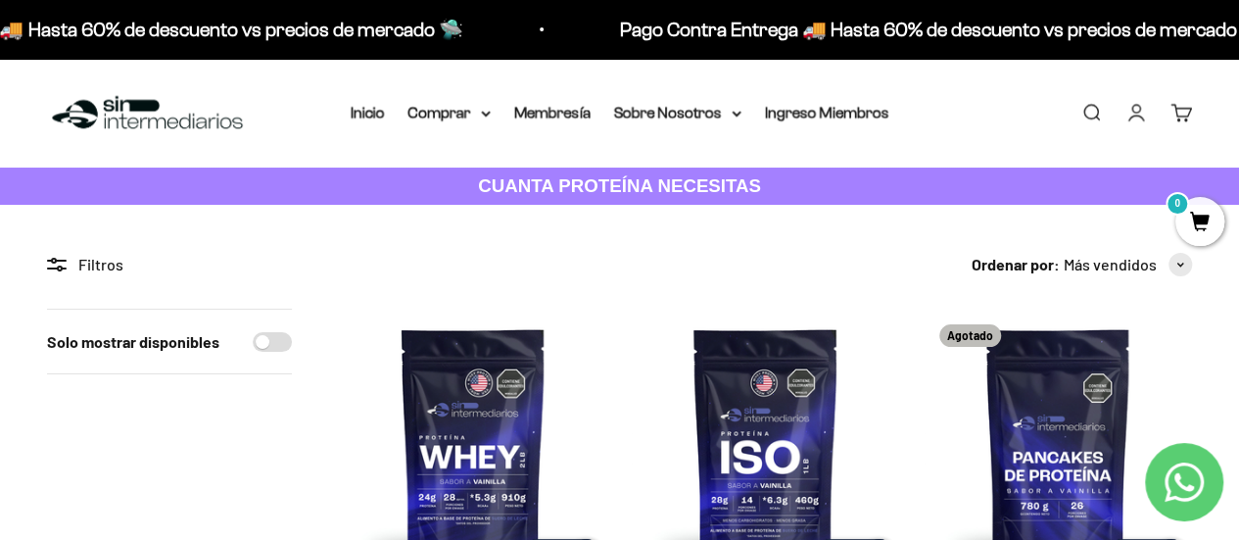
click at [272, 345] on input "Solo mostrar disponibles" at bounding box center [272, 342] width 39 height 20
checkbox input "true"
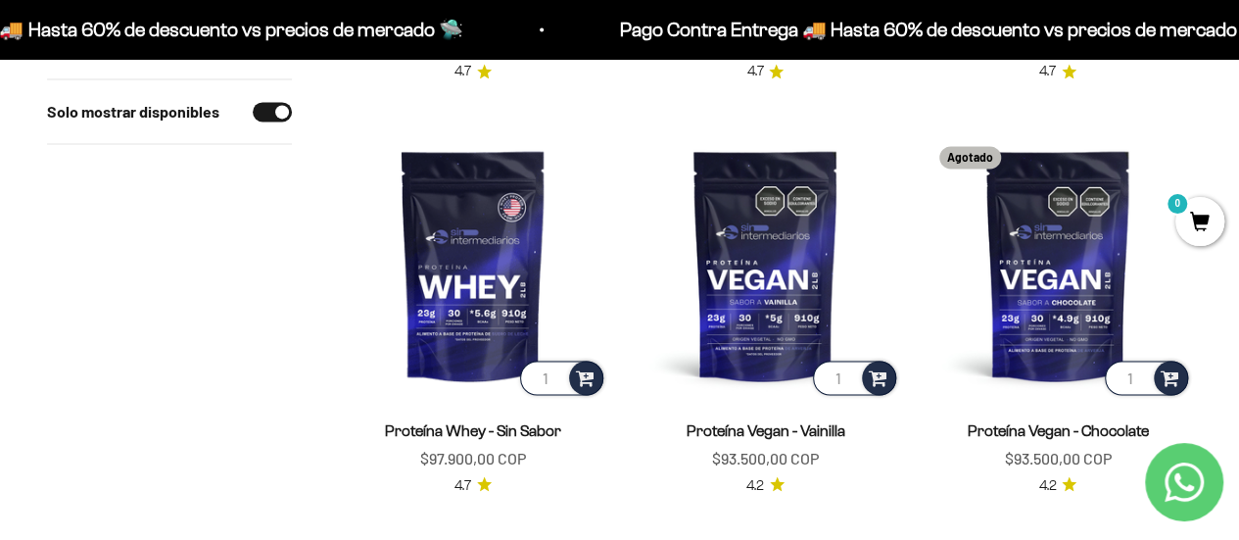
scroll to position [1417, 0]
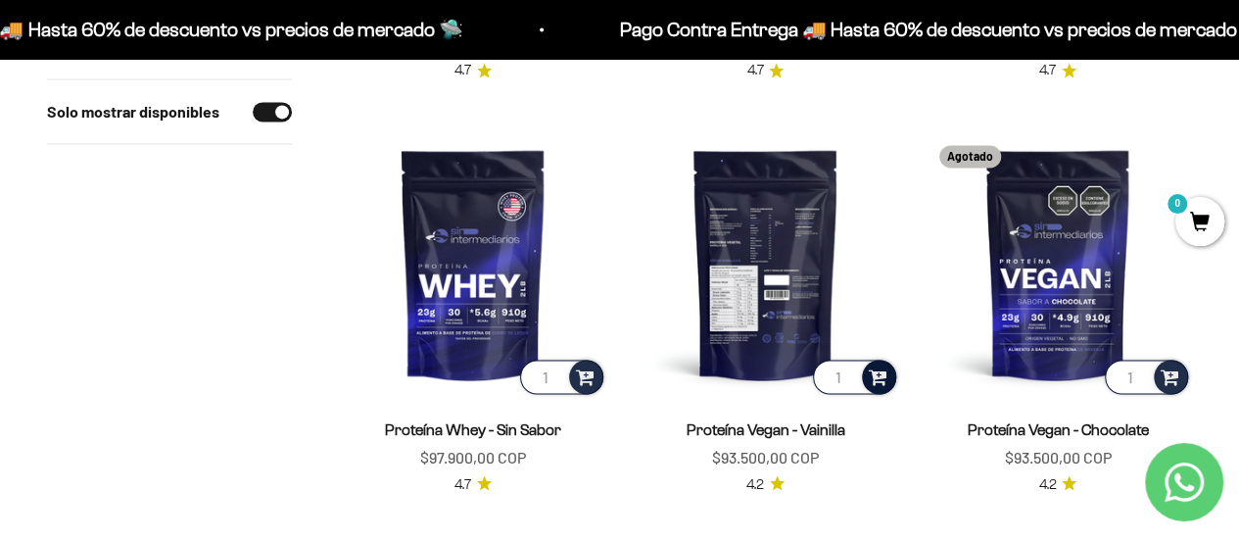
click at [878, 371] on span at bounding box center [878, 375] width 19 height 23
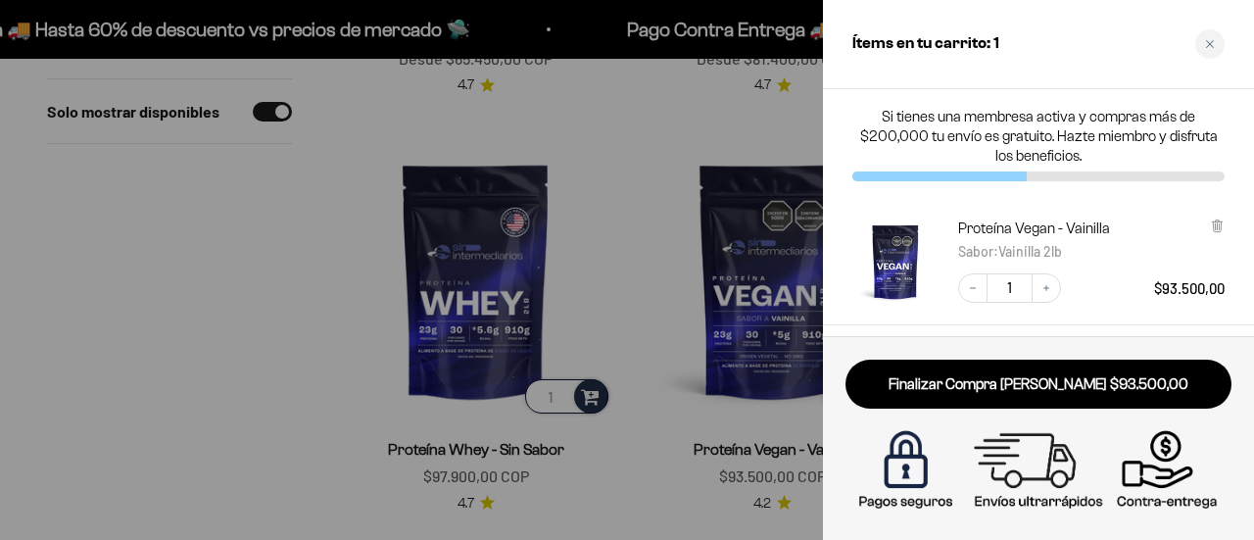
click at [310, 191] on div at bounding box center [627, 270] width 1254 height 540
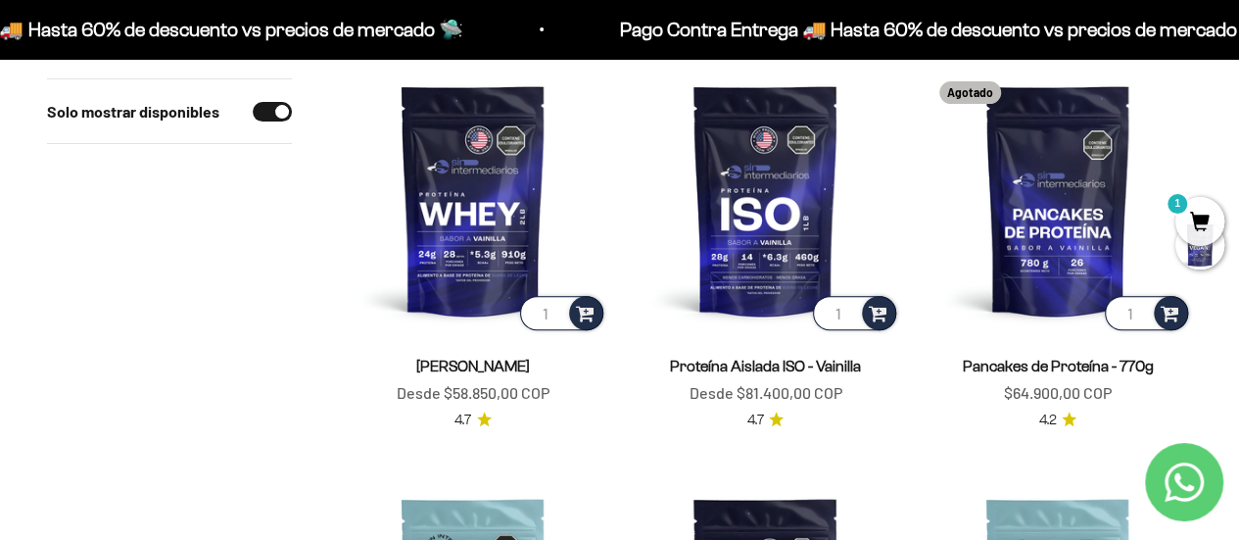
scroll to position [0, 0]
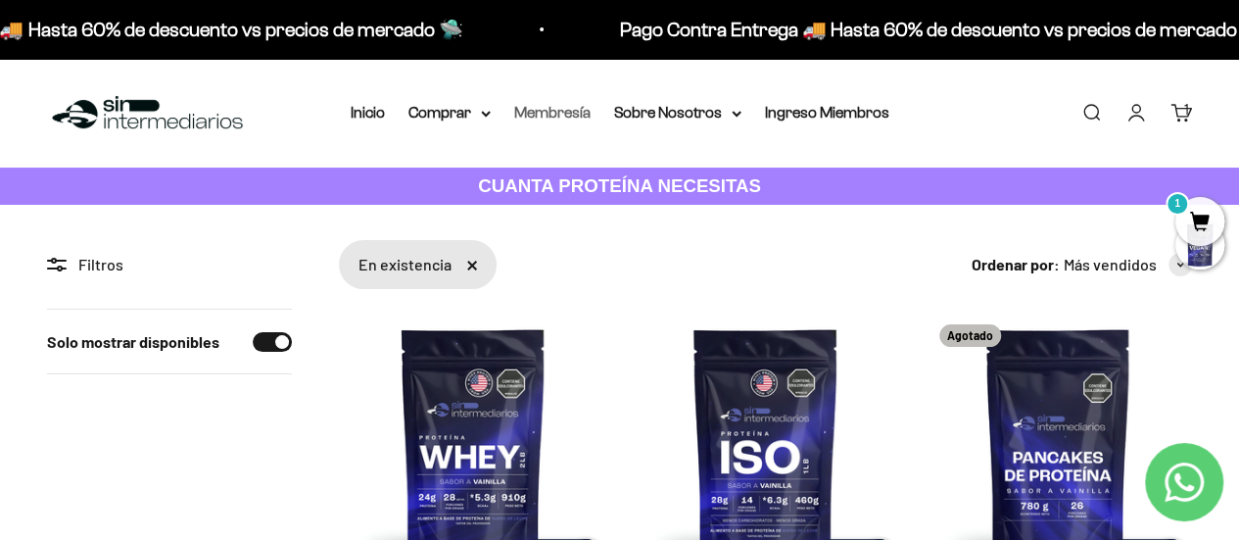
click at [526, 119] on link "Membresía" at bounding box center [552, 112] width 76 height 17
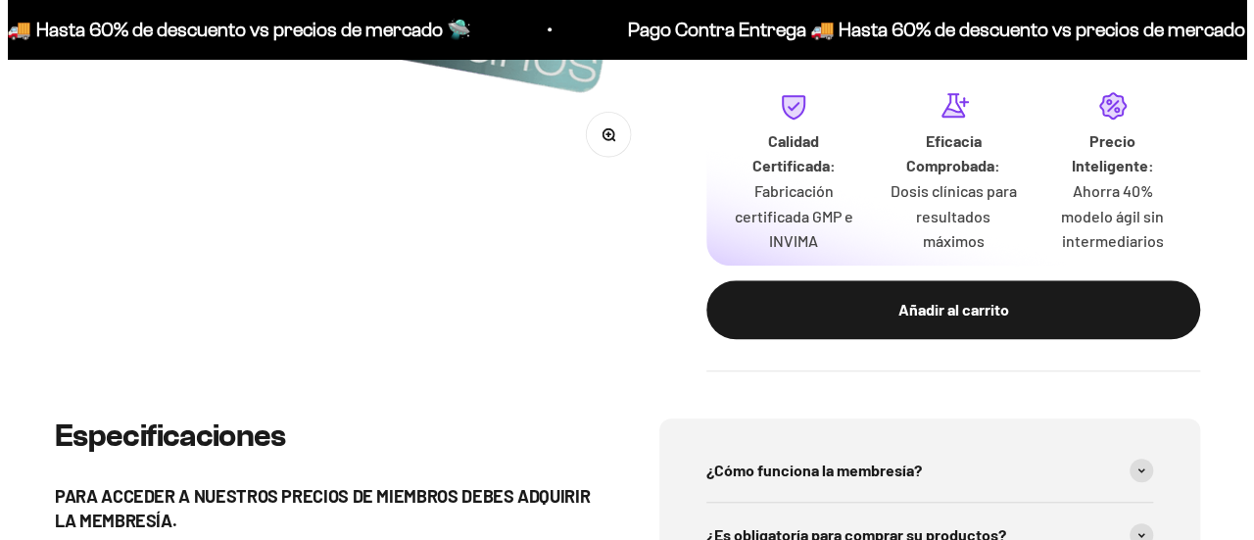
scroll to position [672, 0]
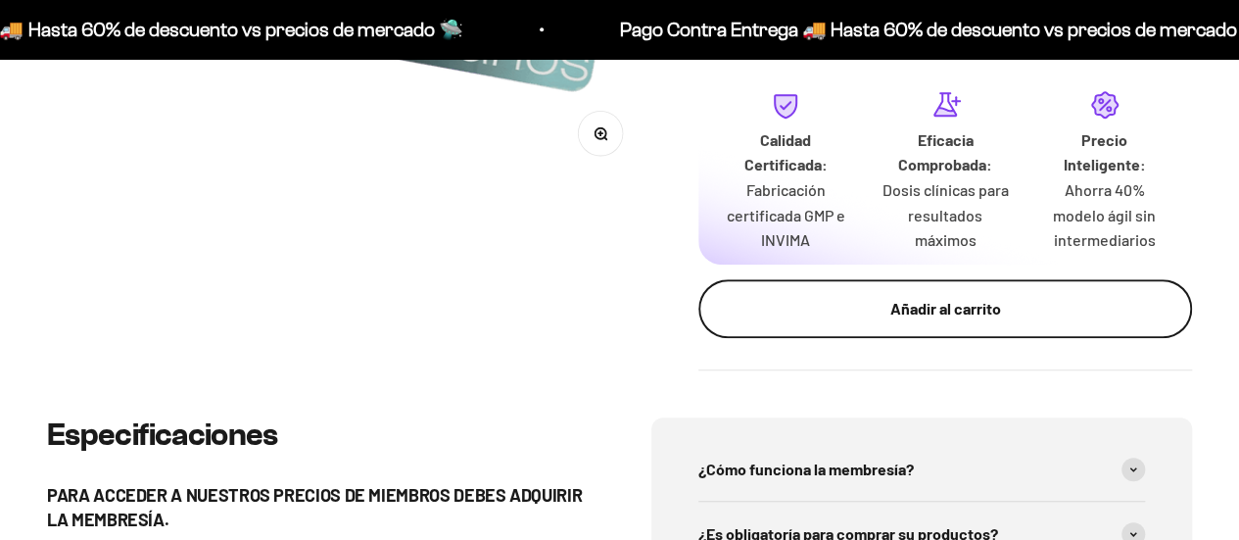
click at [911, 297] on div "Añadir al carrito" at bounding box center [945, 308] width 415 height 25
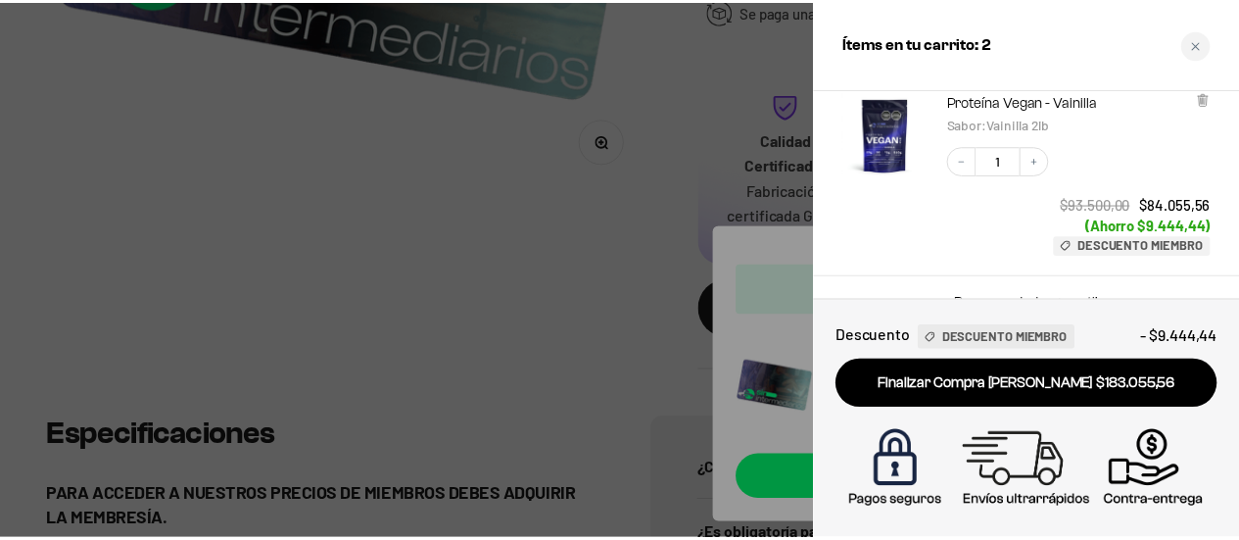
scroll to position [399, 0]
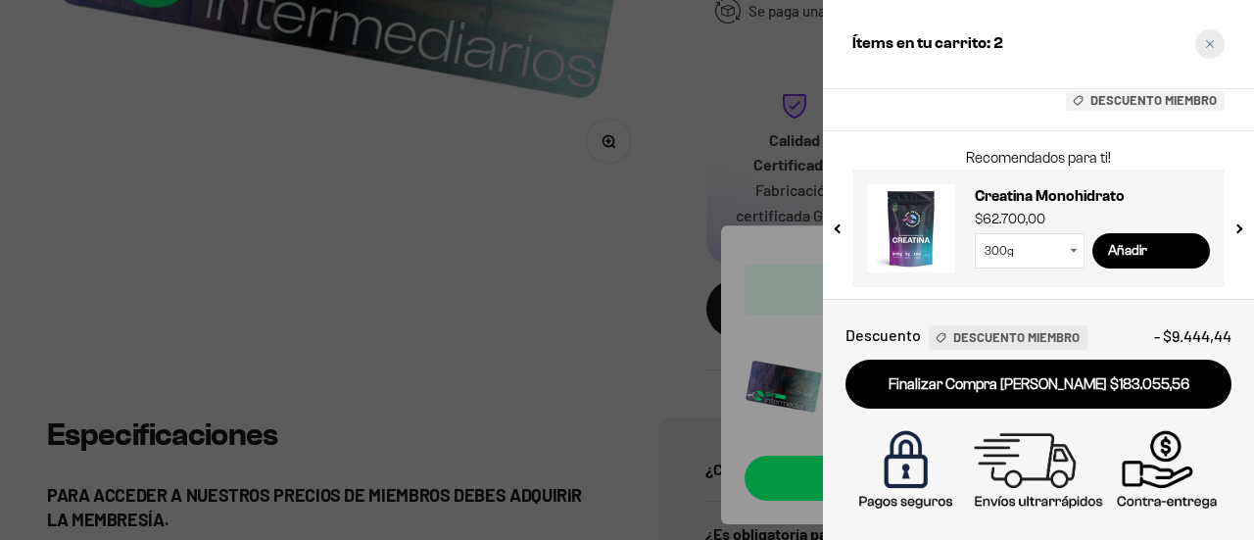
click at [1207, 44] on icon "Close cart" at bounding box center [1210, 44] width 10 height 10
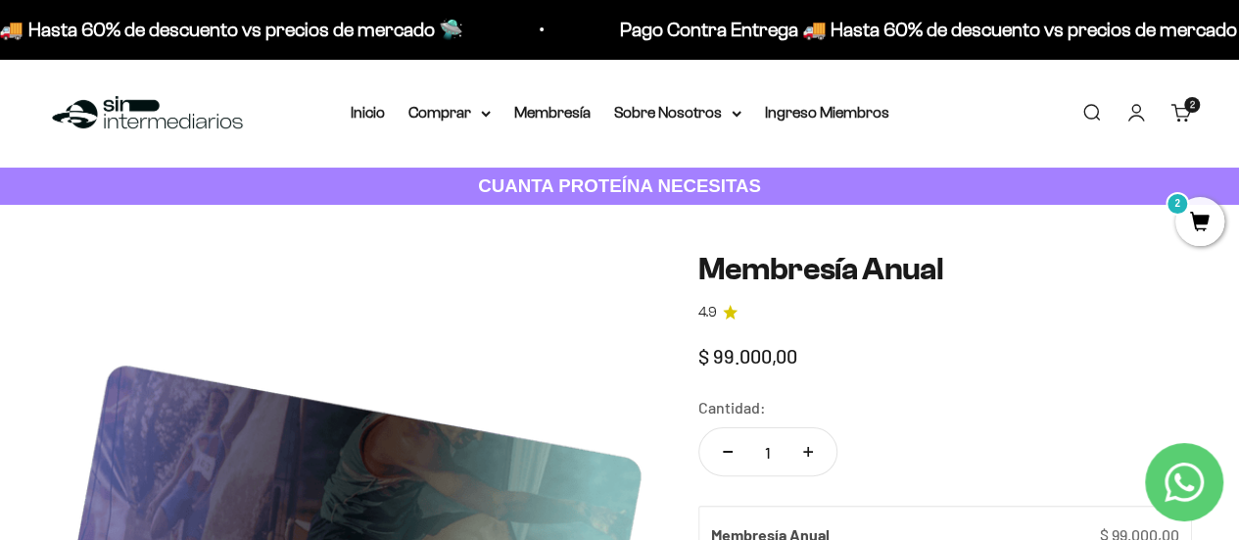
scroll to position [0, 0]
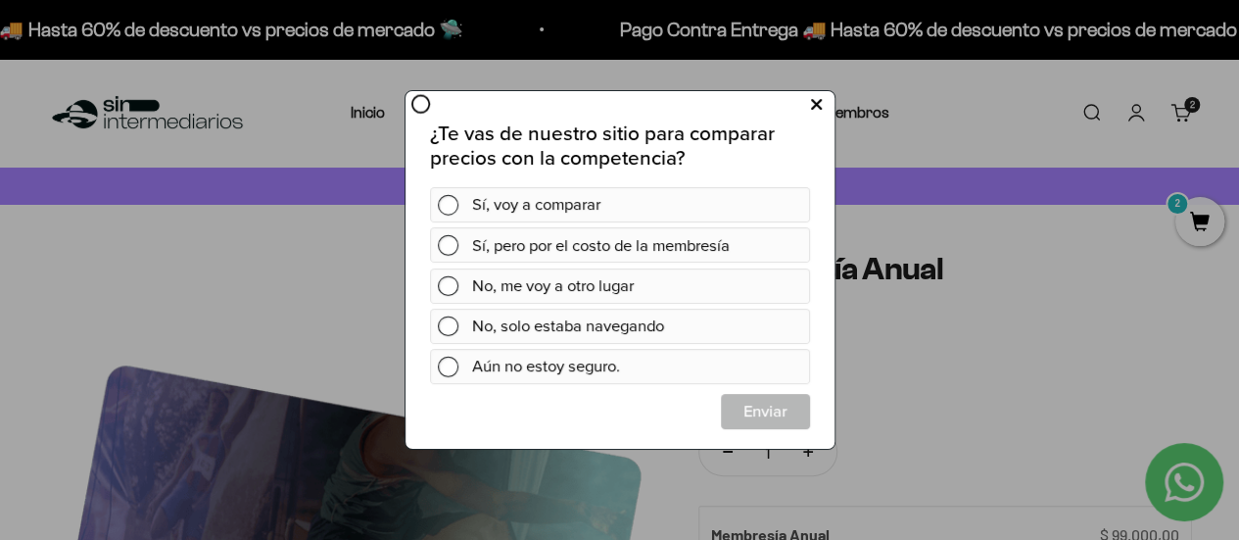
click at [823, 108] on button at bounding box center [815, 105] width 36 height 32
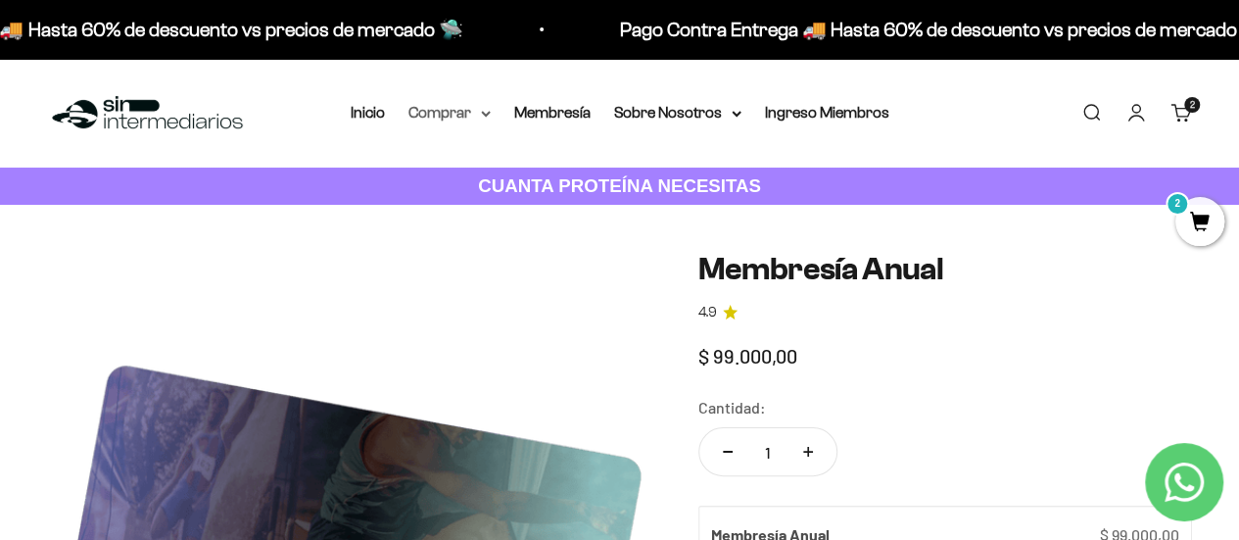
click at [486, 109] on summary "Comprar" at bounding box center [449, 112] width 82 height 25
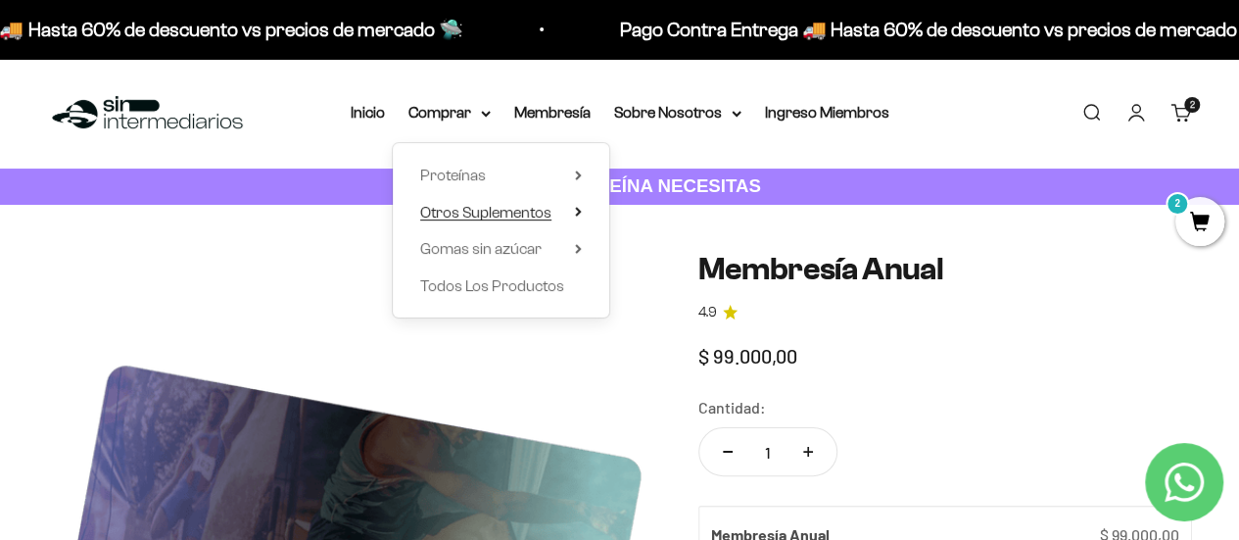
click at [576, 208] on icon at bounding box center [578, 212] width 4 height 8
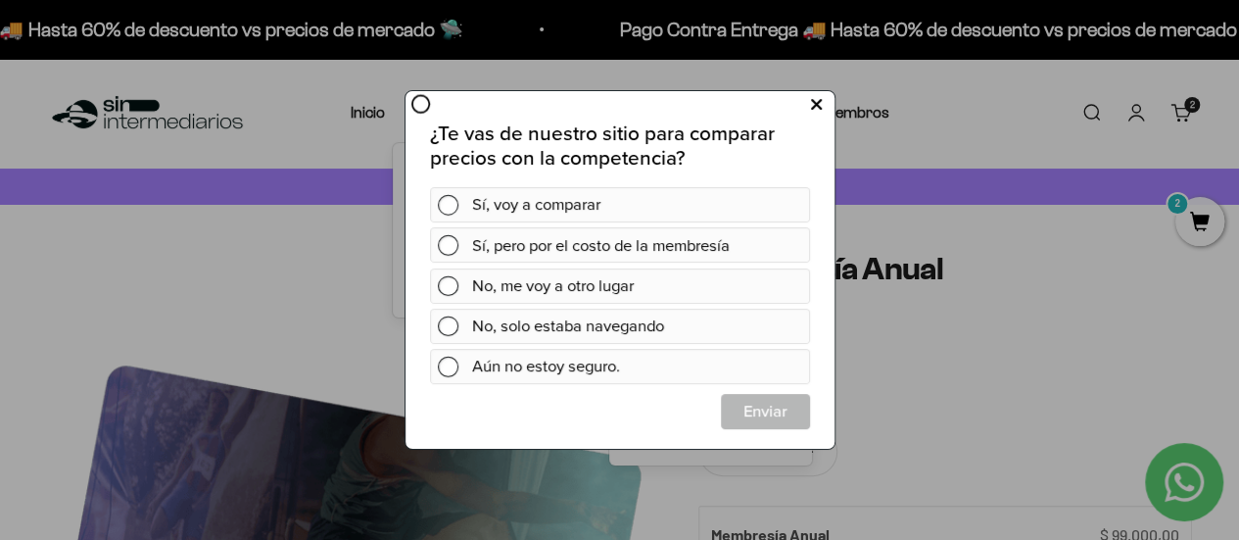
click at [817, 107] on icon at bounding box center [815, 105] width 11 height 26
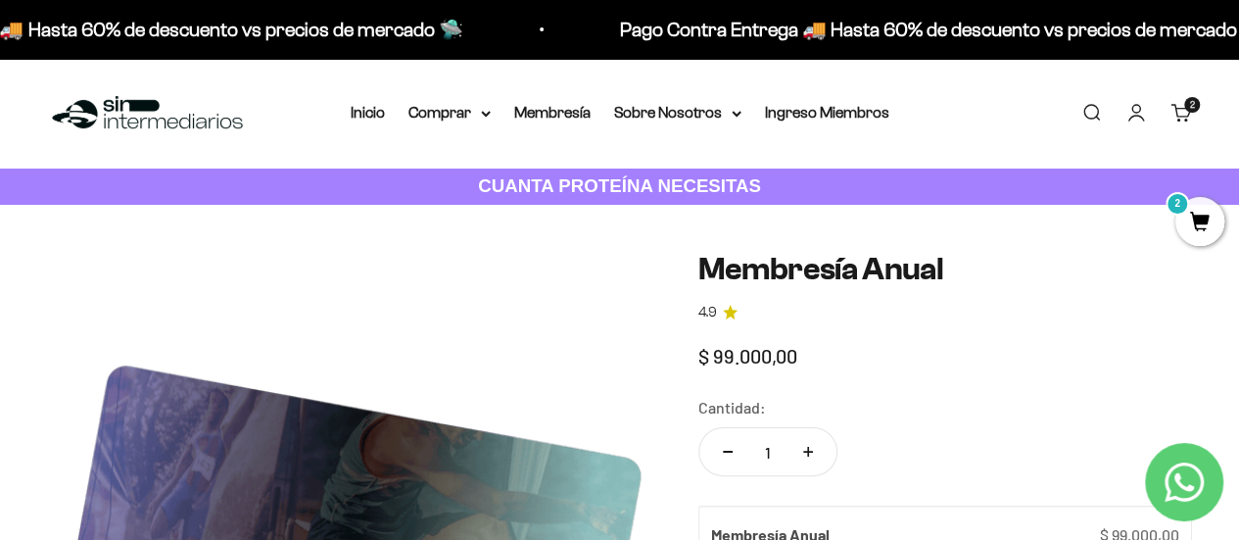
click at [1177, 106] on link "Carrito 2" at bounding box center [1181, 113] width 22 height 22
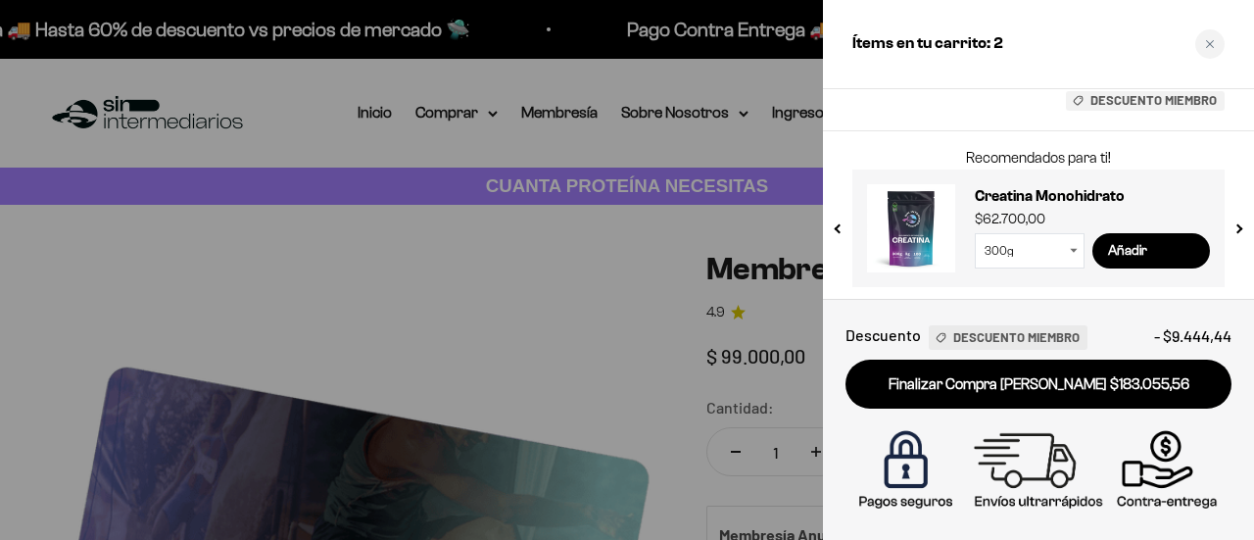
click at [535, 134] on div at bounding box center [627, 270] width 1254 height 540
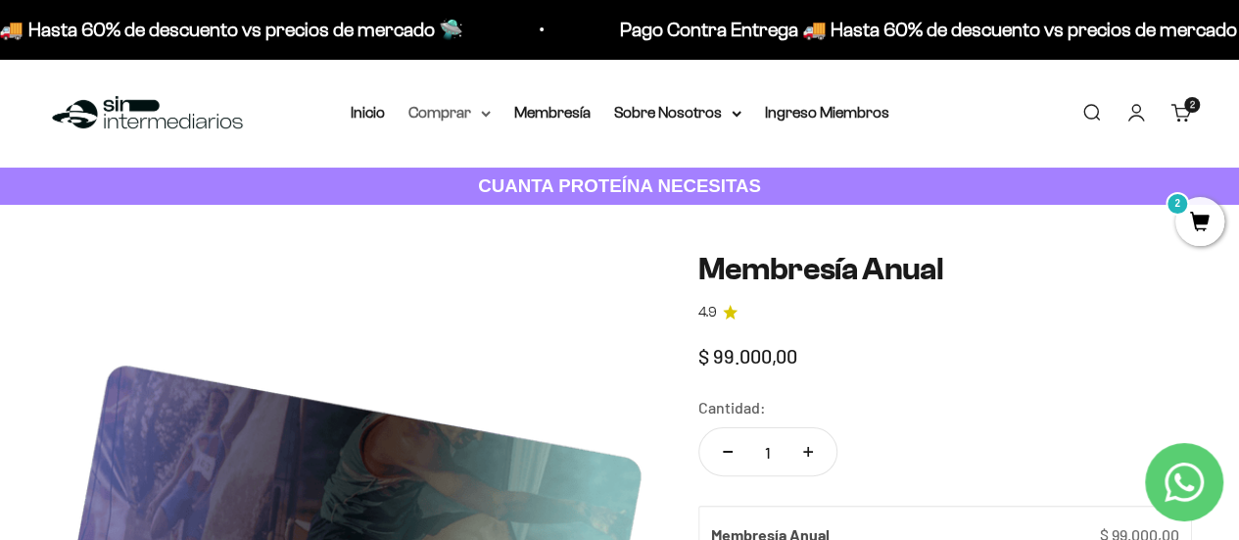
click at [486, 113] on icon at bounding box center [486, 114] width 10 height 7
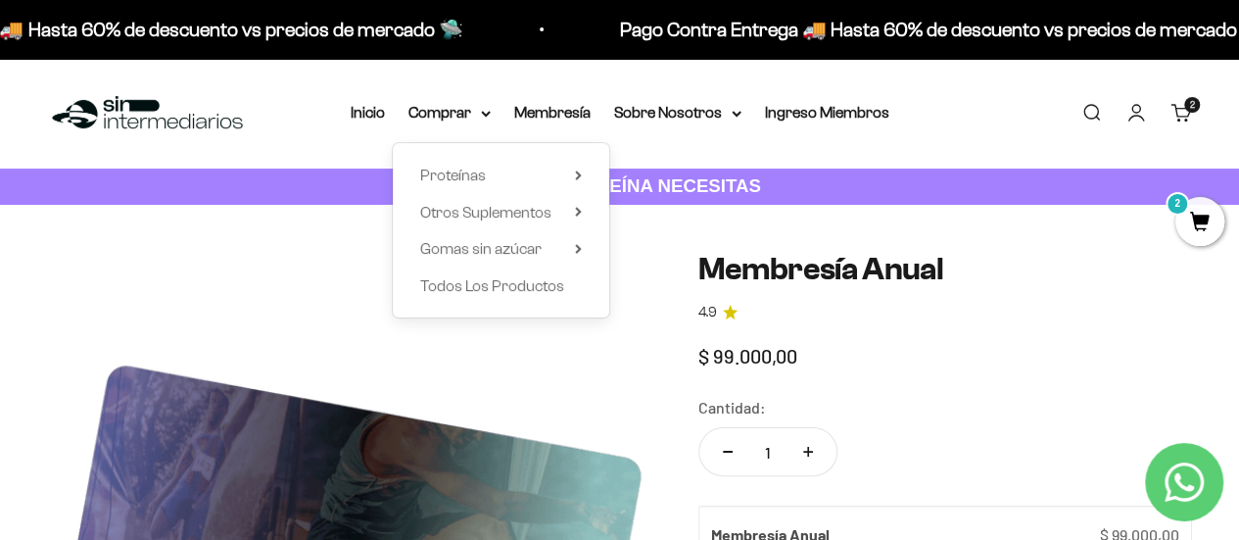
click at [584, 171] on div "Proteínas Ver Todos Whey Iso Vegan" at bounding box center [501, 230] width 216 height 174
click at [580, 212] on icon at bounding box center [578, 212] width 4 height 8
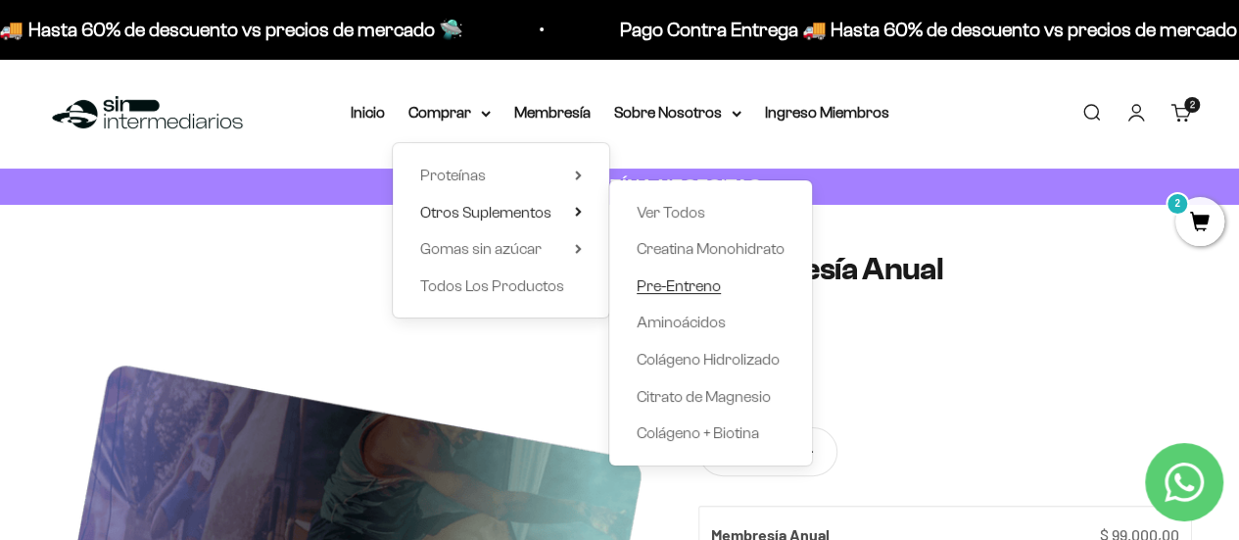
click at [674, 286] on span "Pre-Entreno" at bounding box center [679, 285] width 84 height 17
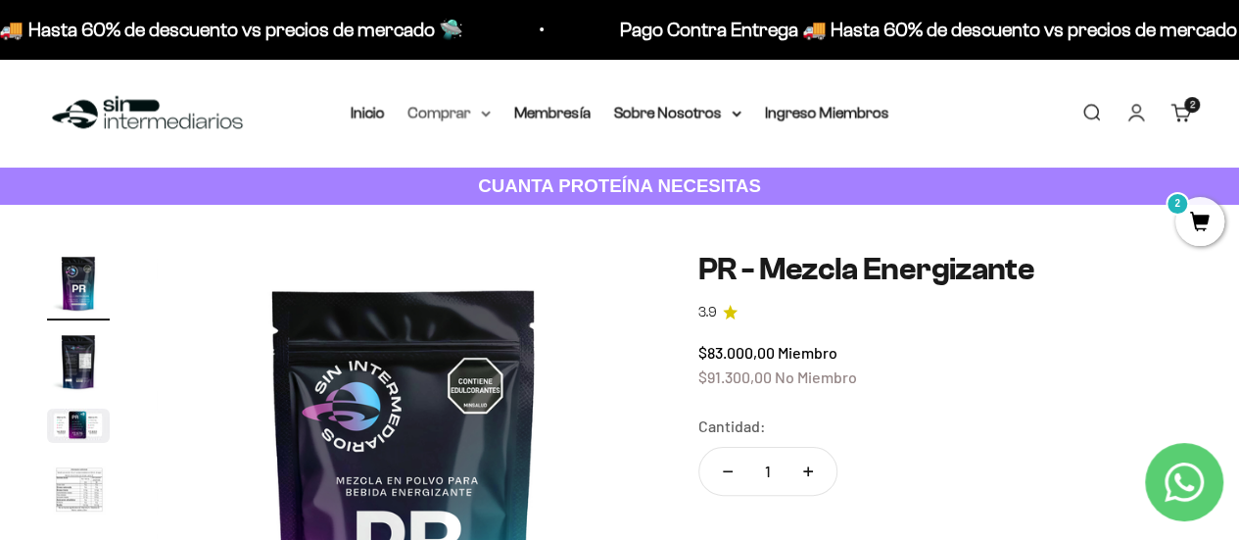
click at [484, 111] on icon at bounding box center [486, 114] width 10 height 7
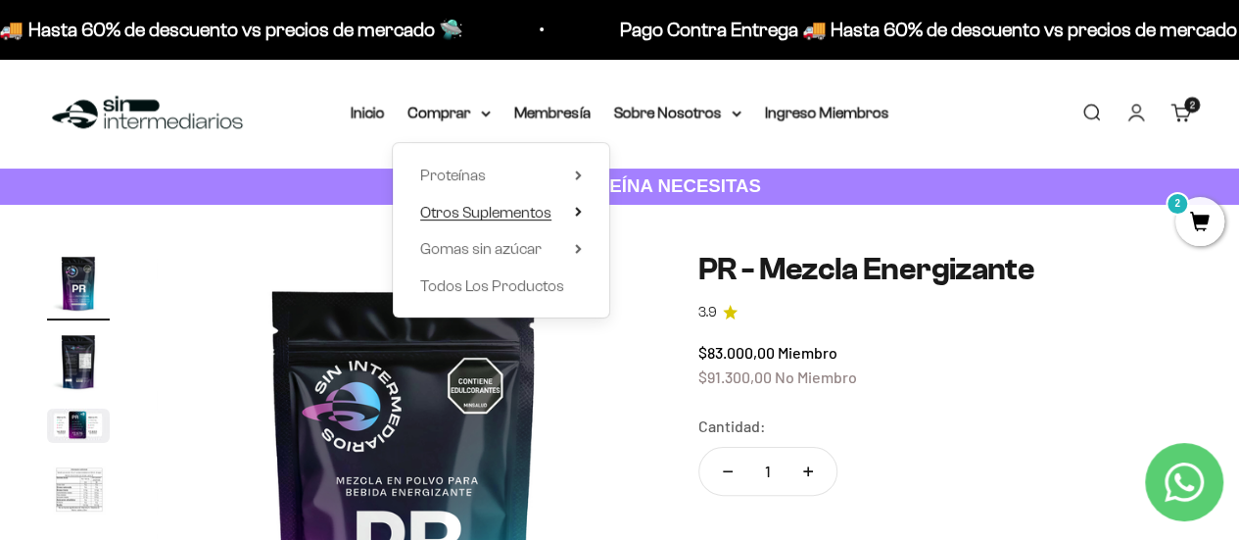
click at [579, 218] on summary "Otros Suplementos" at bounding box center [501, 212] width 162 height 25
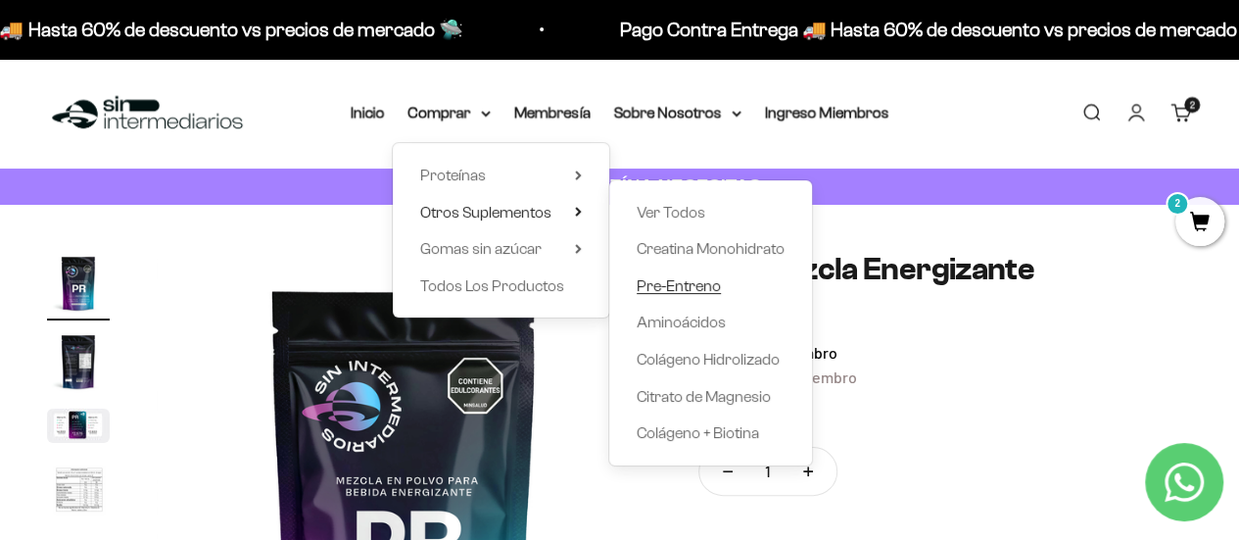
click at [670, 287] on span "Pre-Entreno" at bounding box center [679, 285] width 84 height 17
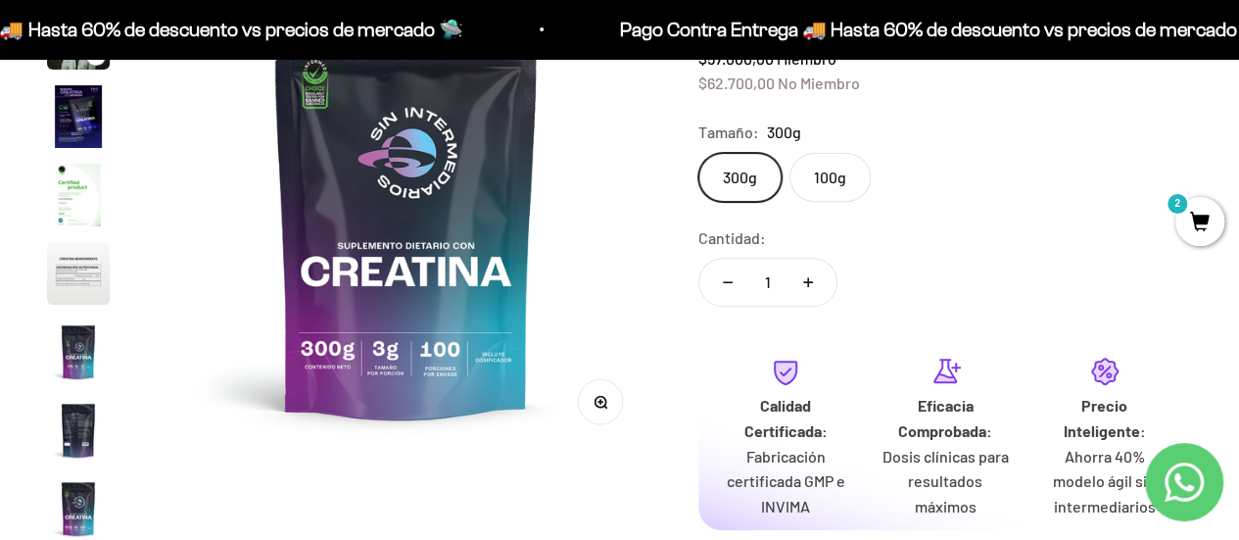
scroll to position [294, 0]
click at [74, 63] on img "Ir al artículo 3" at bounding box center [78, 51] width 63 height 35
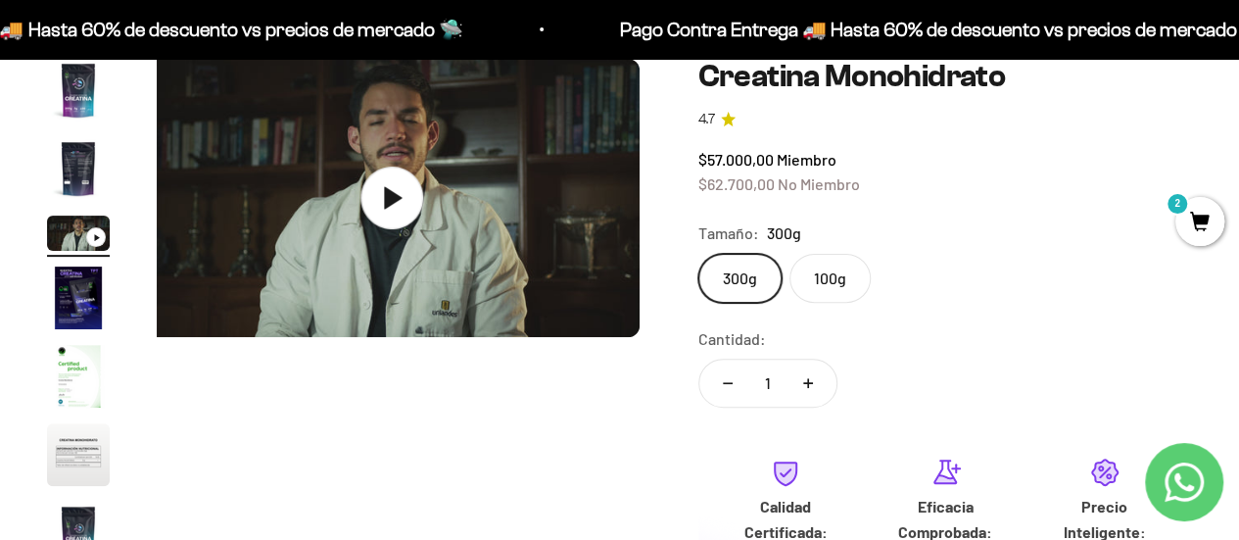
scroll to position [0, 0]
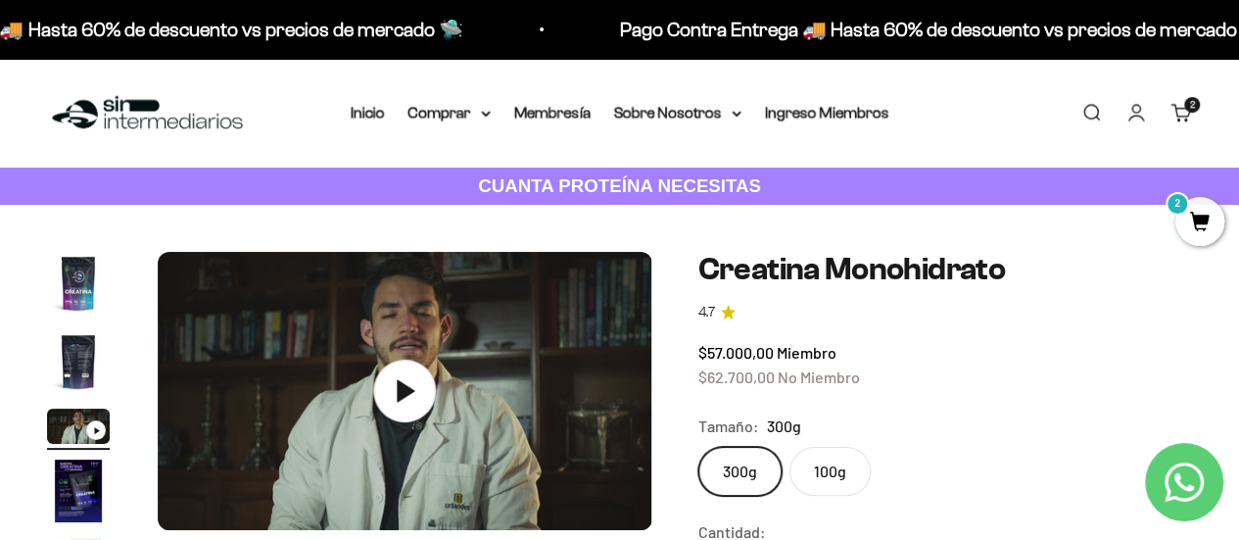
click at [89, 380] on img "Ir al artículo 2" at bounding box center [78, 361] width 63 height 63
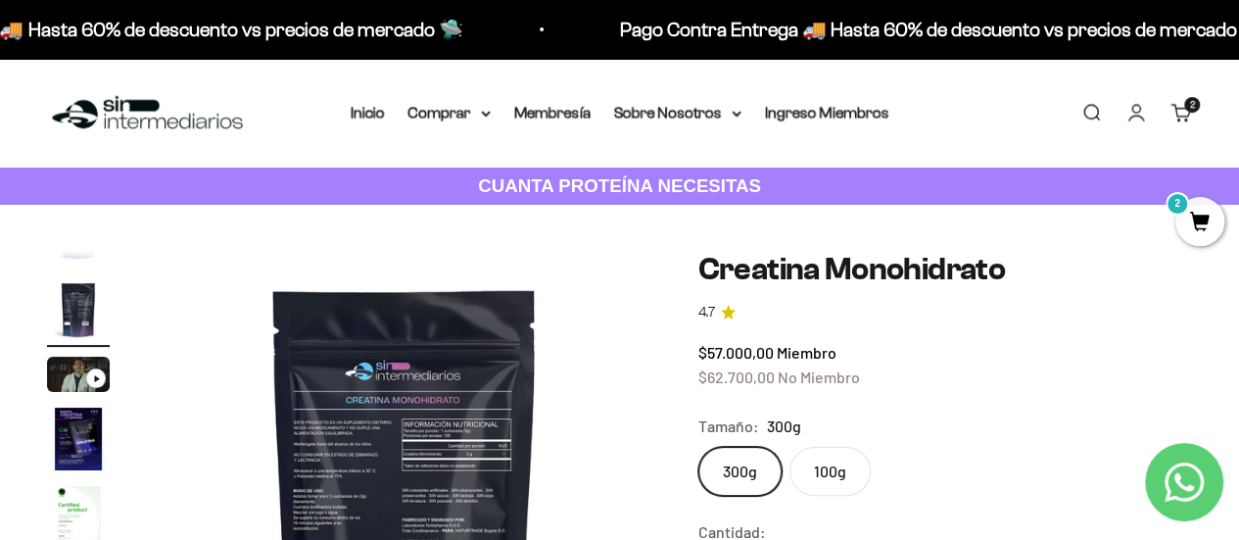
scroll to position [80, 0]
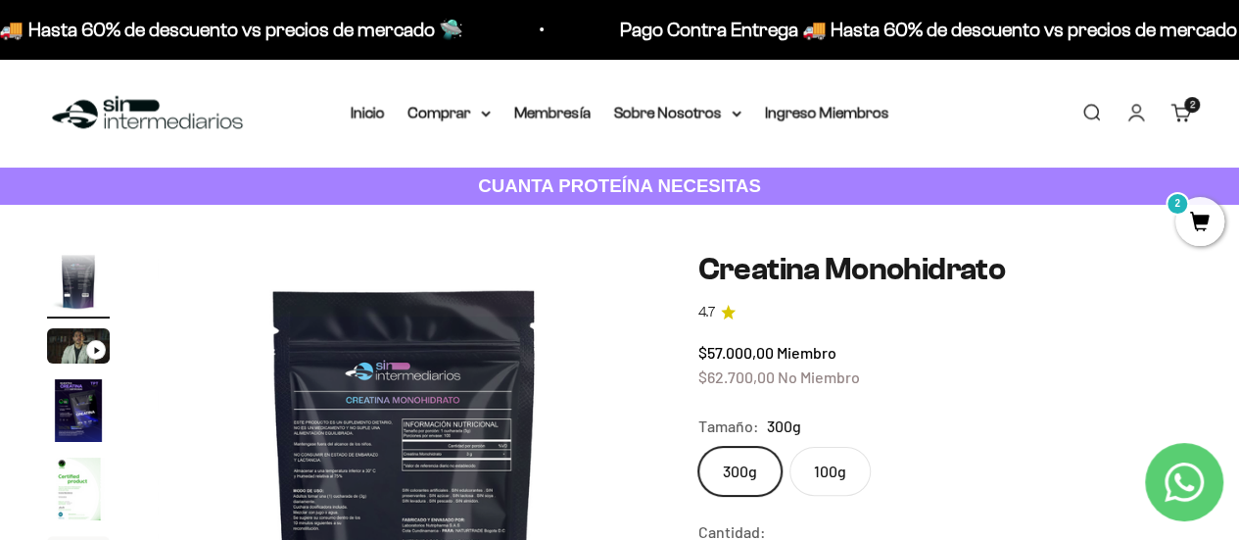
click at [86, 428] on img "Ir al artículo 4" at bounding box center [78, 410] width 63 height 63
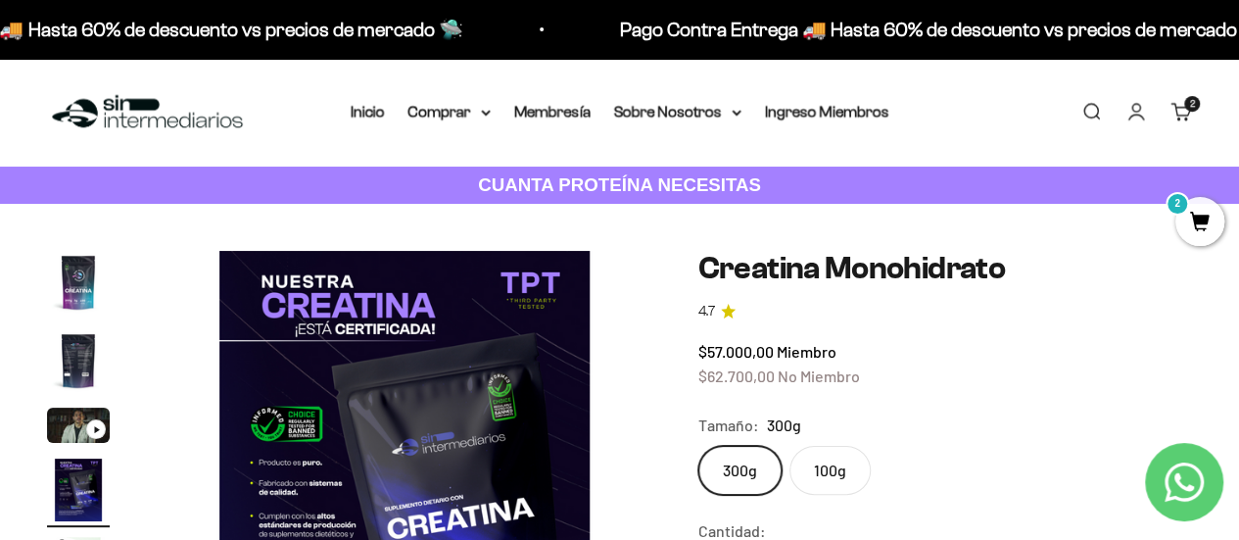
scroll to position [0, 0]
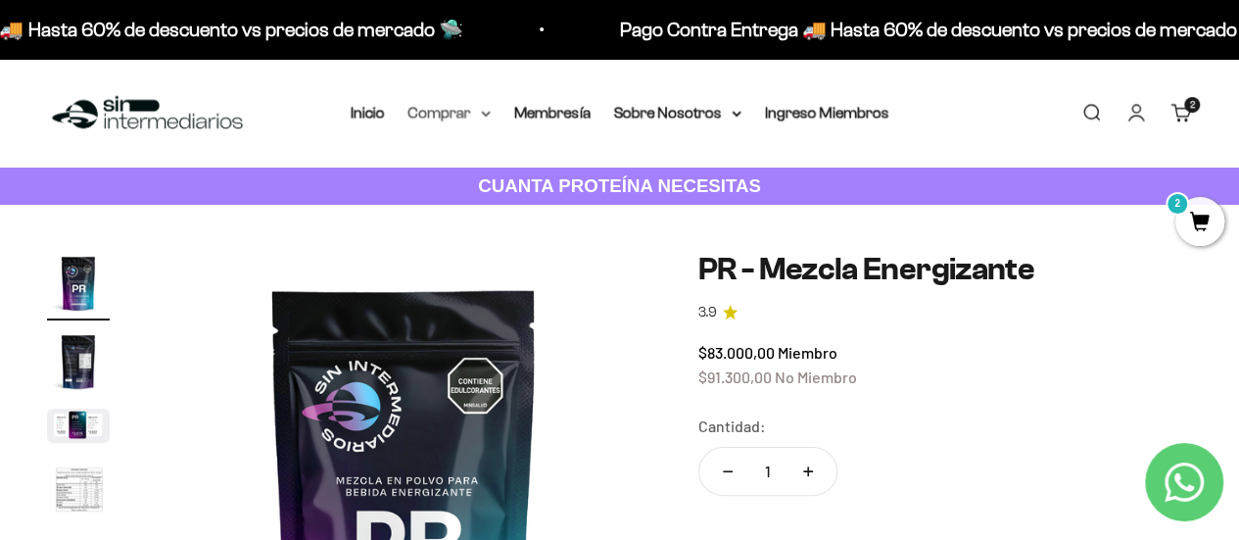
click at [485, 121] on summary "Comprar" at bounding box center [449, 112] width 82 height 25
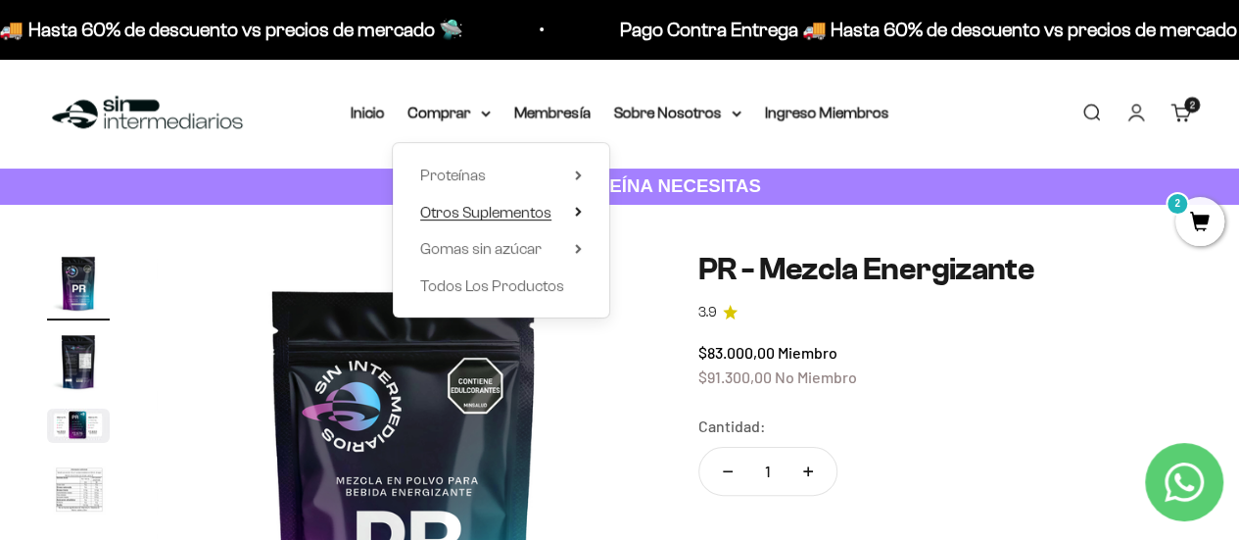
click at [579, 207] on icon at bounding box center [578, 212] width 7 height 10
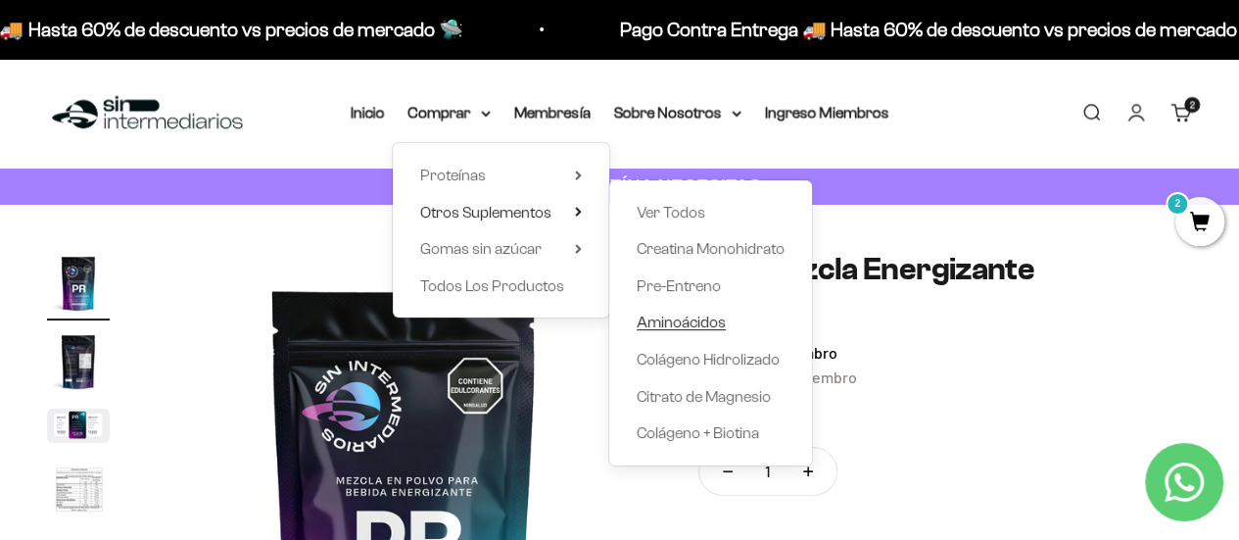
click at [682, 318] on span "Aminoácidos" at bounding box center [681, 321] width 89 height 17
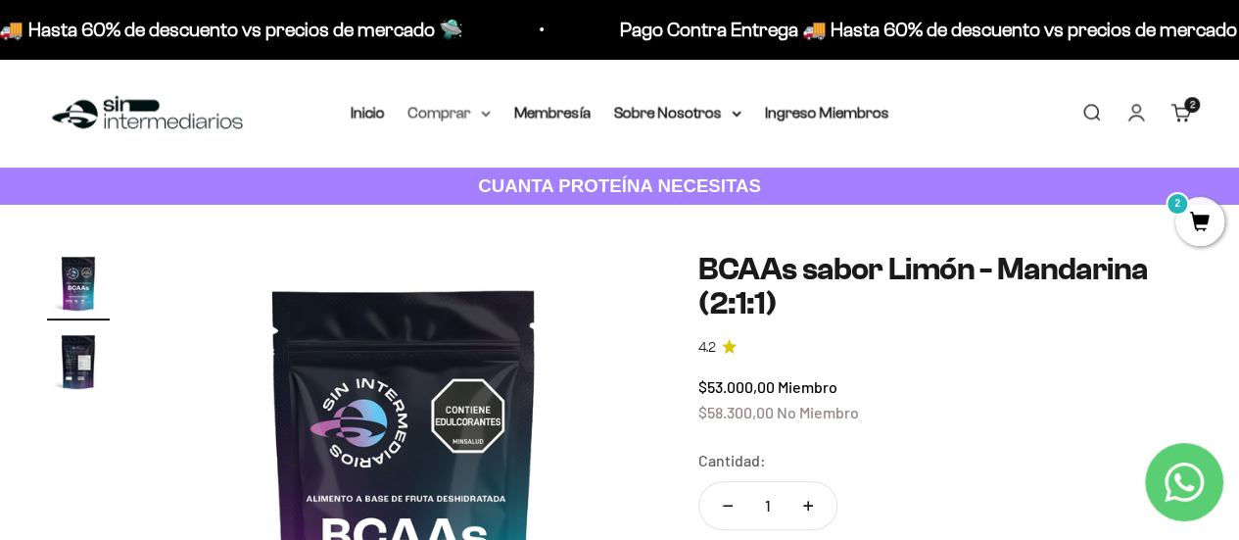
click at [487, 119] on summary "Comprar" at bounding box center [449, 112] width 82 height 25
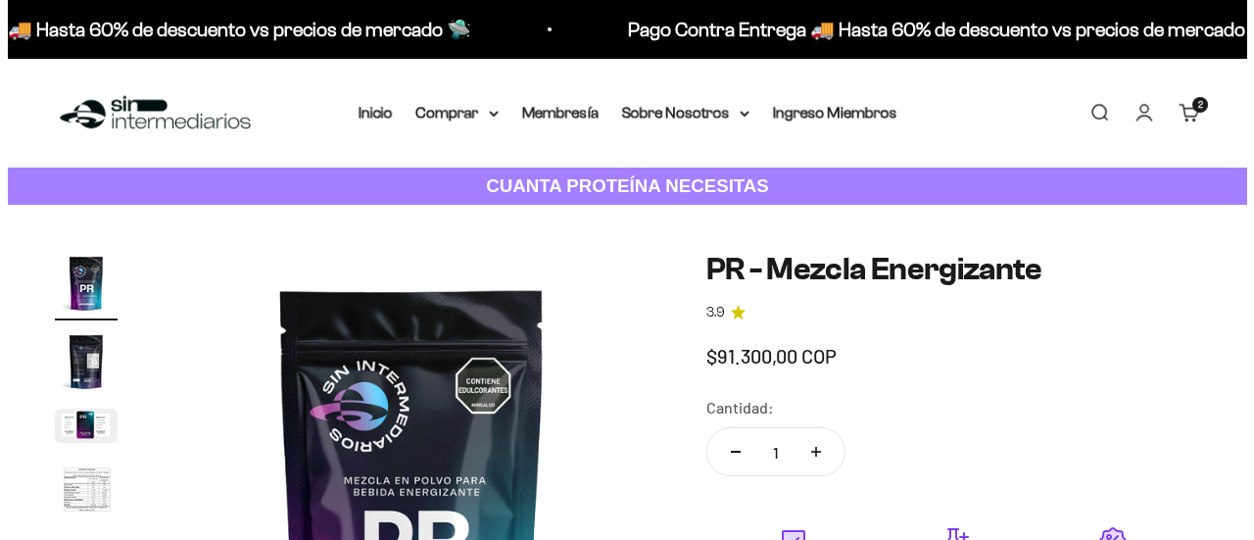
scroll to position [294, 0]
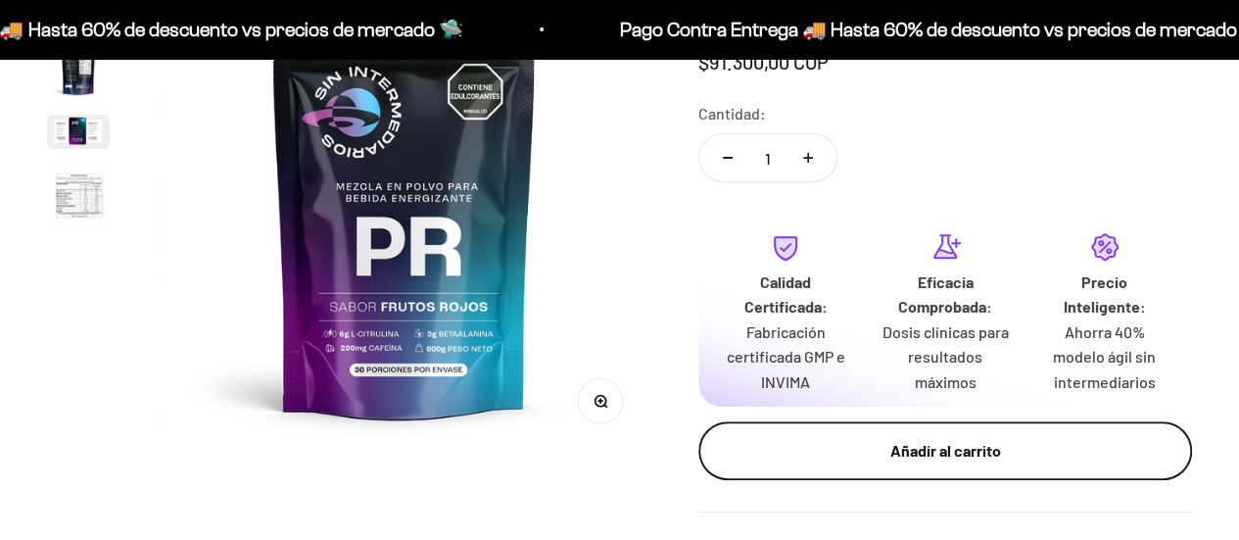
click at [884, 458] on div "Añadir al carrito" at bounding box center [945, 450] width 415 height 25
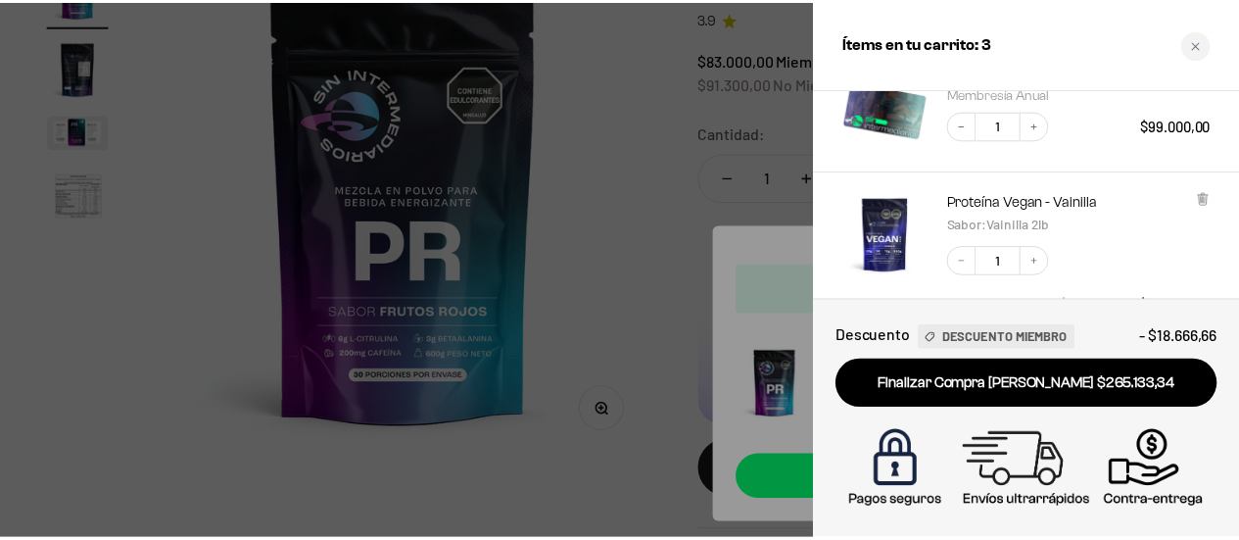
scroll to position [392, 0]
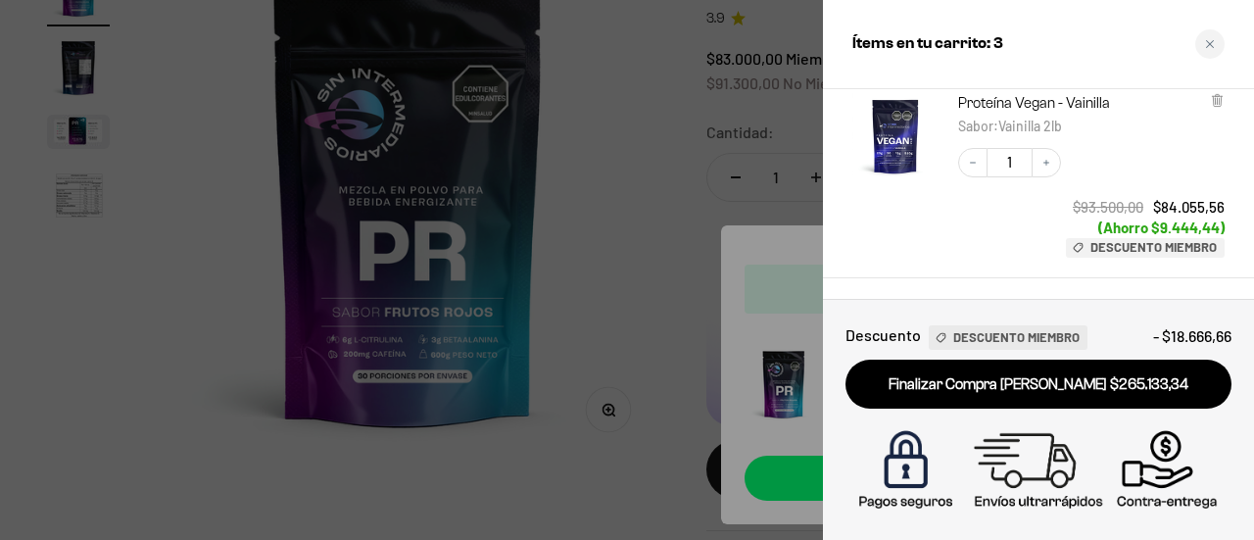
click at [693, 175] on div at bounding box center [627, 270] width 1254 height 540
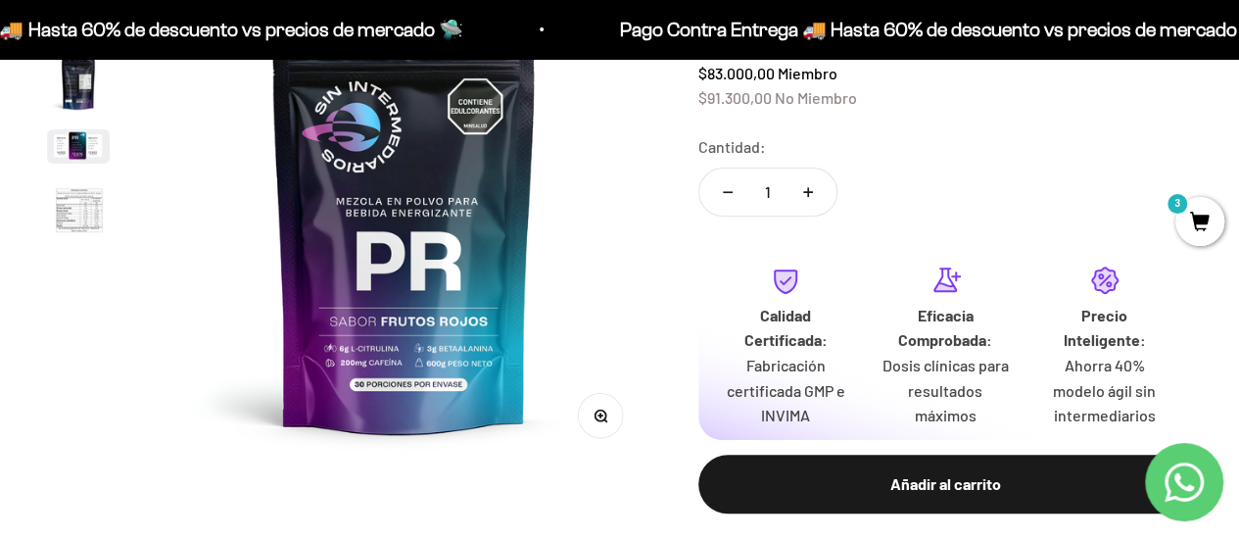
scroll to position [196, 0]
